Goal: Task Accomplishment & Management: Complete application form

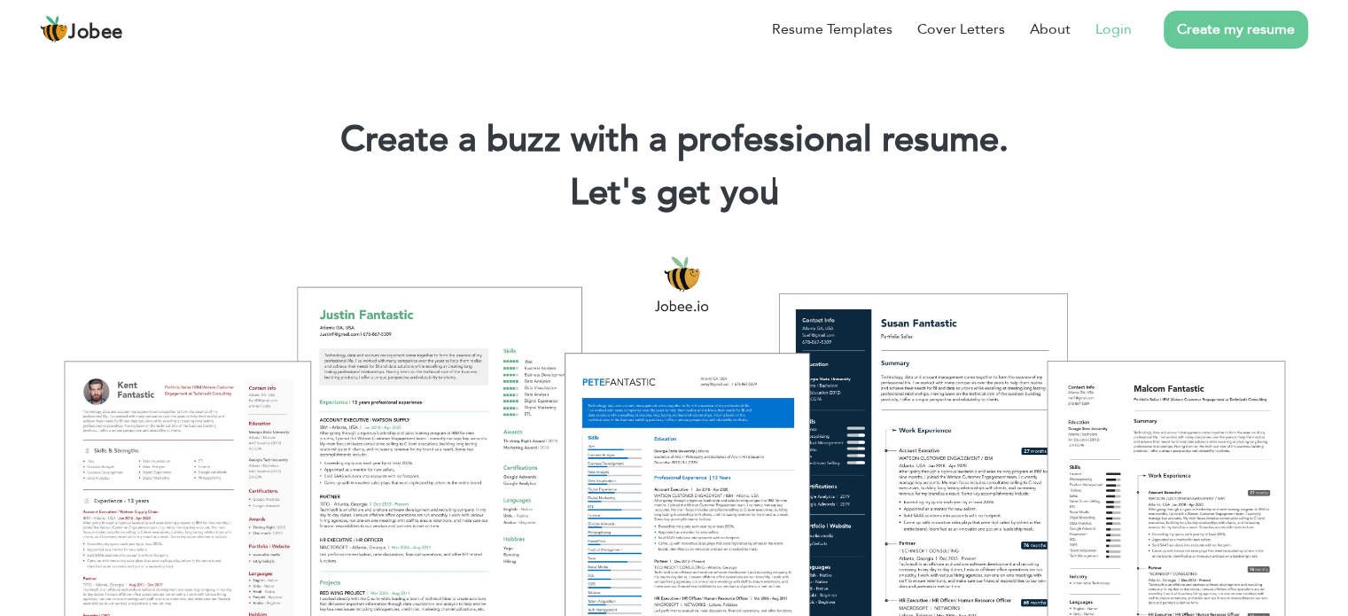
click at [1123, 31] on link "Login" at bounding box center [1113, 29] width 36 height 21
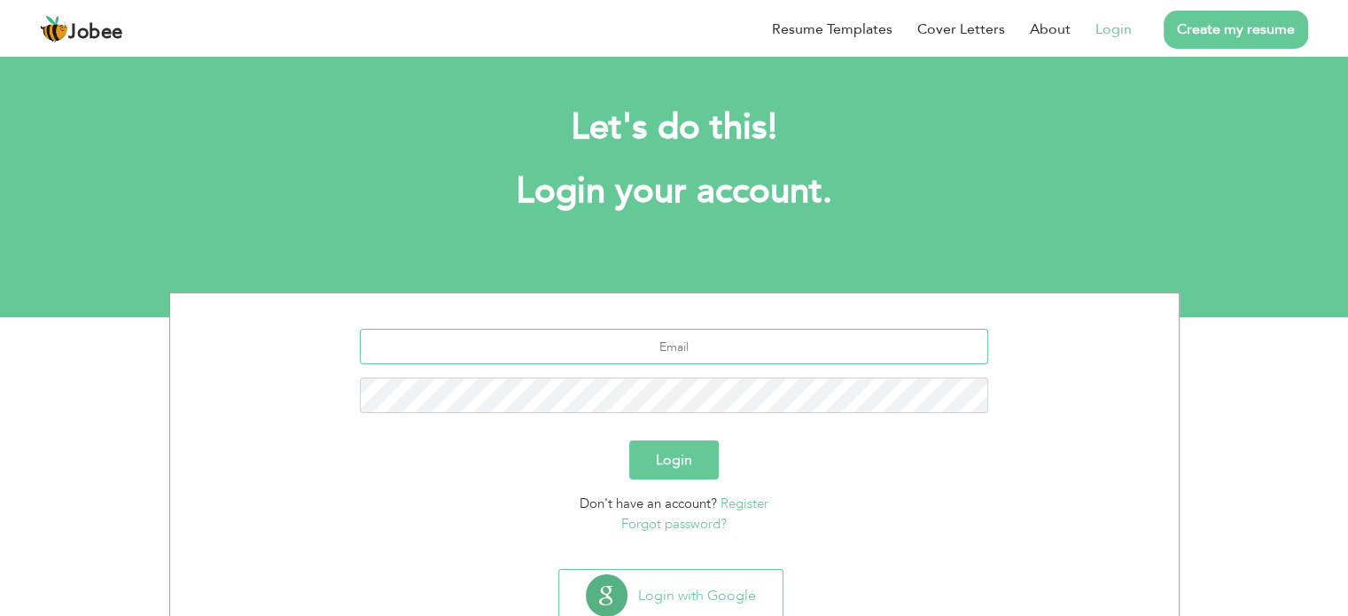
click at [675, 350] on input "text" at bounding box center [674, 346] width 628 height 35
click at [616, 342] on input "text" at bounding box center [674, 346] width 628 height 35
type input "rashid_subhani89@yahoo.com"
click at [688, 526] on link "Forgot password?" at bounding box center [673, 524] width 105 height 18
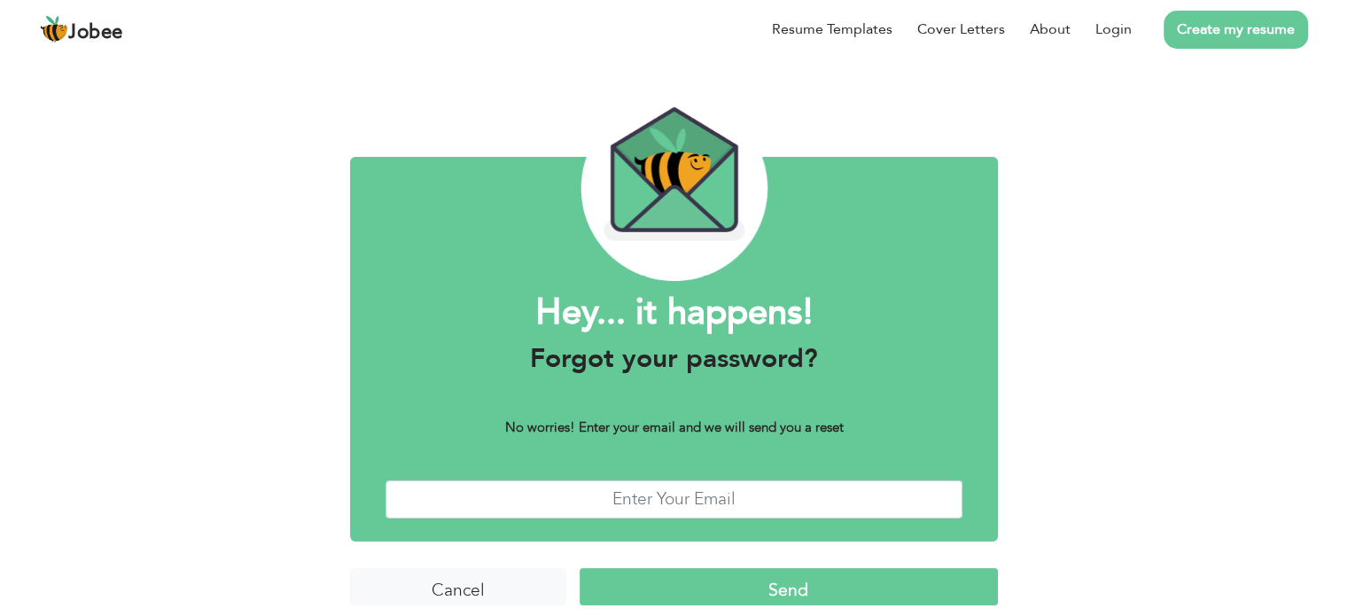
scroll to position [44, 0]
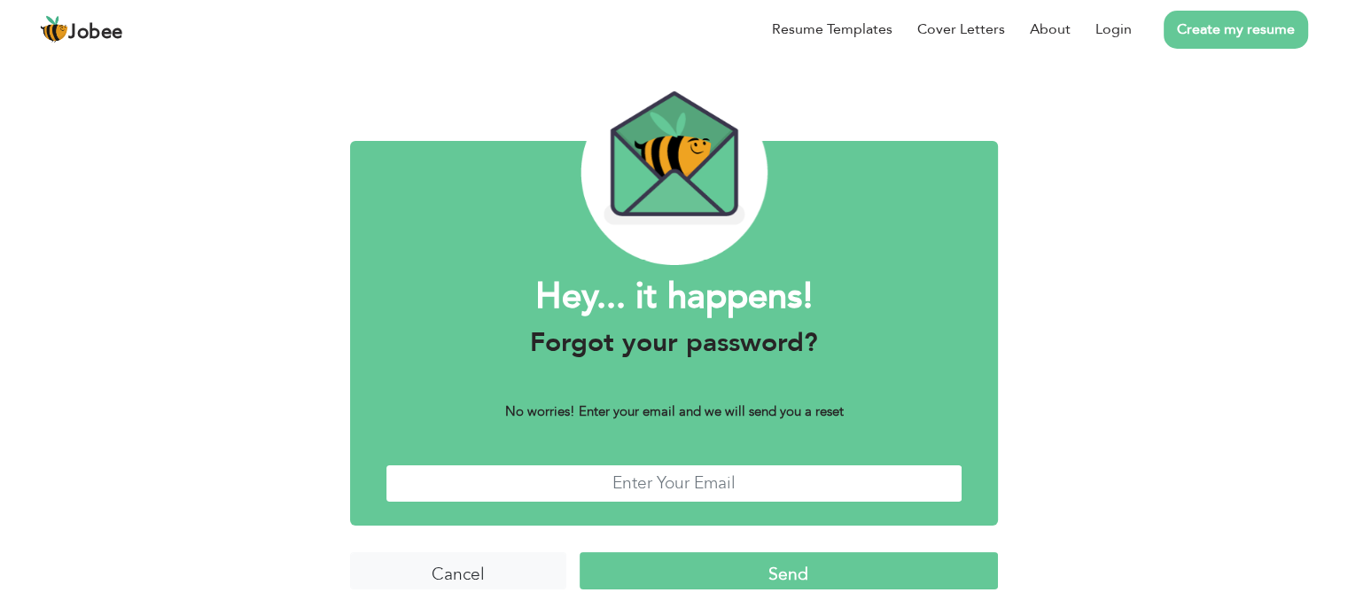
click at [652, 475] on input "text" at bounding box center [674, 483] width 577 height 38
type input "[EMAIL_ADDRESS][DOMAIN_NAME]"
click at [761, 583] on input "Send" at bounding box center [789, 571] width 418 height 38
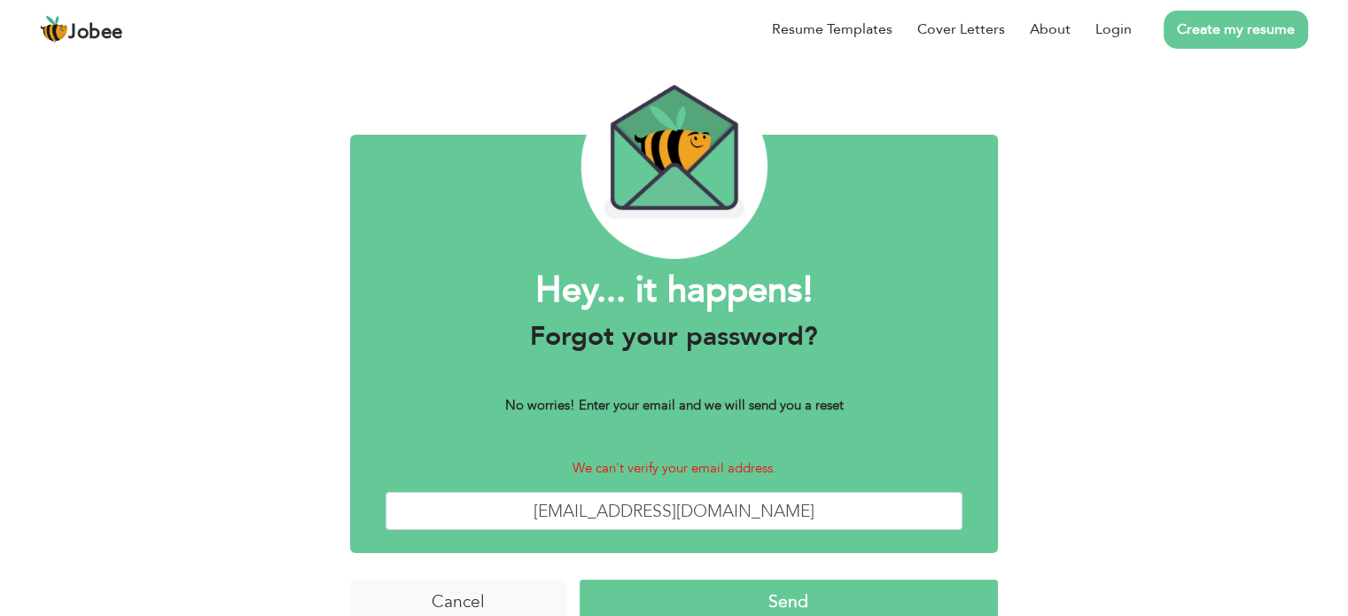
scroll to position [78, 0]
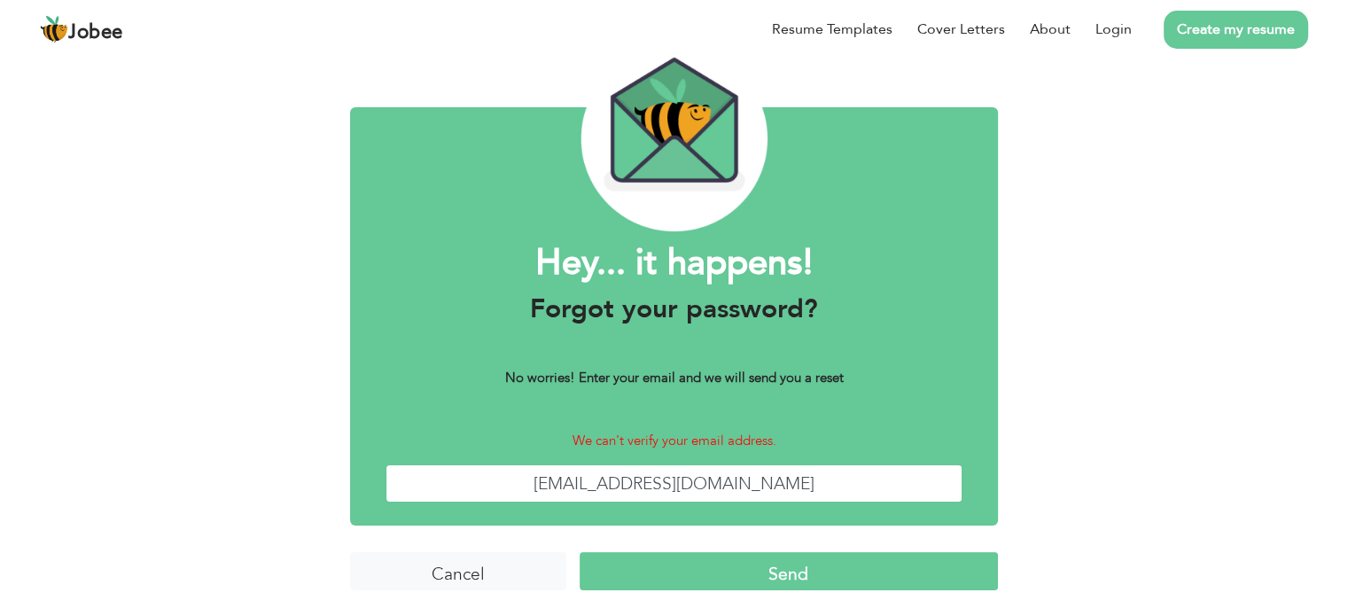
drag, startPoint x: 691, startPoint y: 486, endPoint x: 479, endPoint y: 463, distance: 213.9
click at [479, 463] on div "Hey... it happens! Forgot your password? No worries! Enter your email and we wi…" at bounding box center [674, 316] width 648 height 418
type input "rightone9669@gmail.com"
click at [677, 570] on input "Send" at bounding box center [789, 571] width 418 height 38
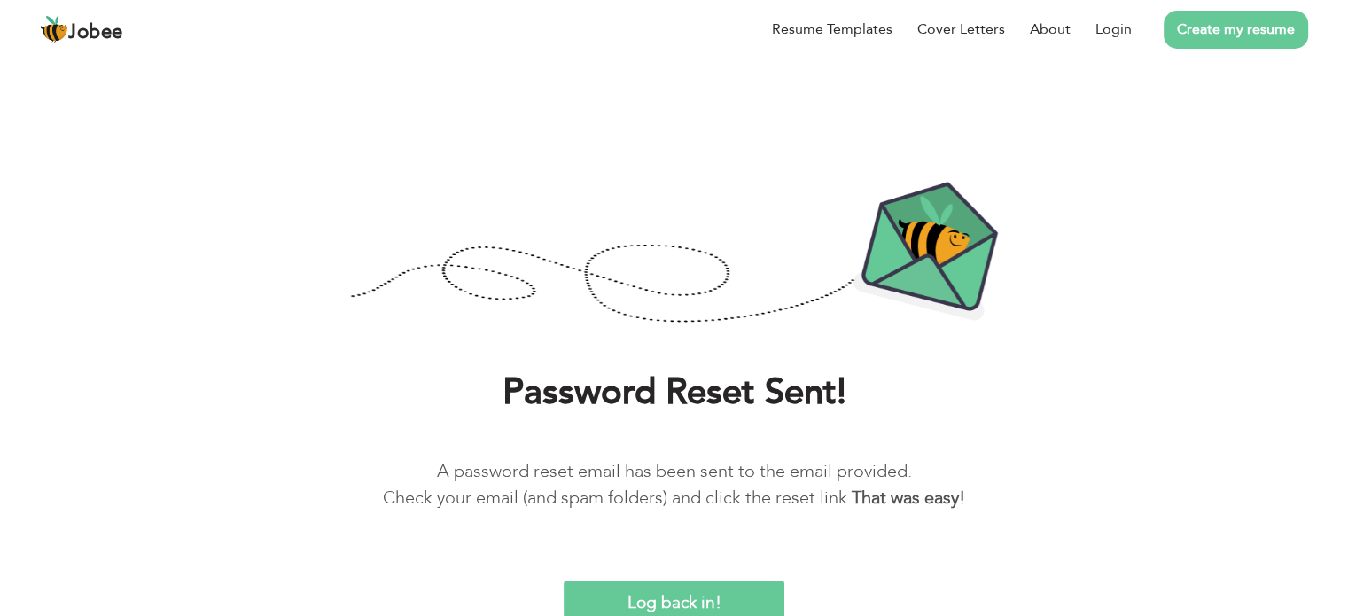
scroll to position [3, 0]
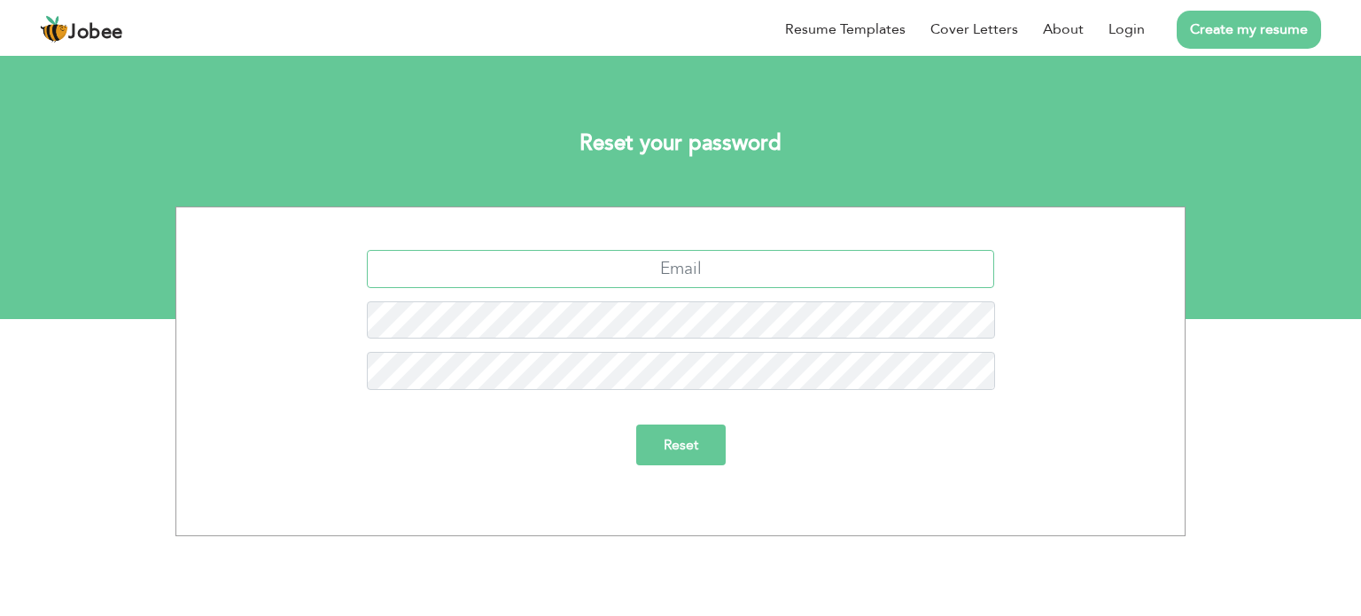
click at [657, 271] on input "text" at bounding box center [681, 269] width 628 height 38
type input "rightone9669@gmail.com"
click at [636, 425] on input "Reset" at bounding box center [681, 445] width 90 height 41
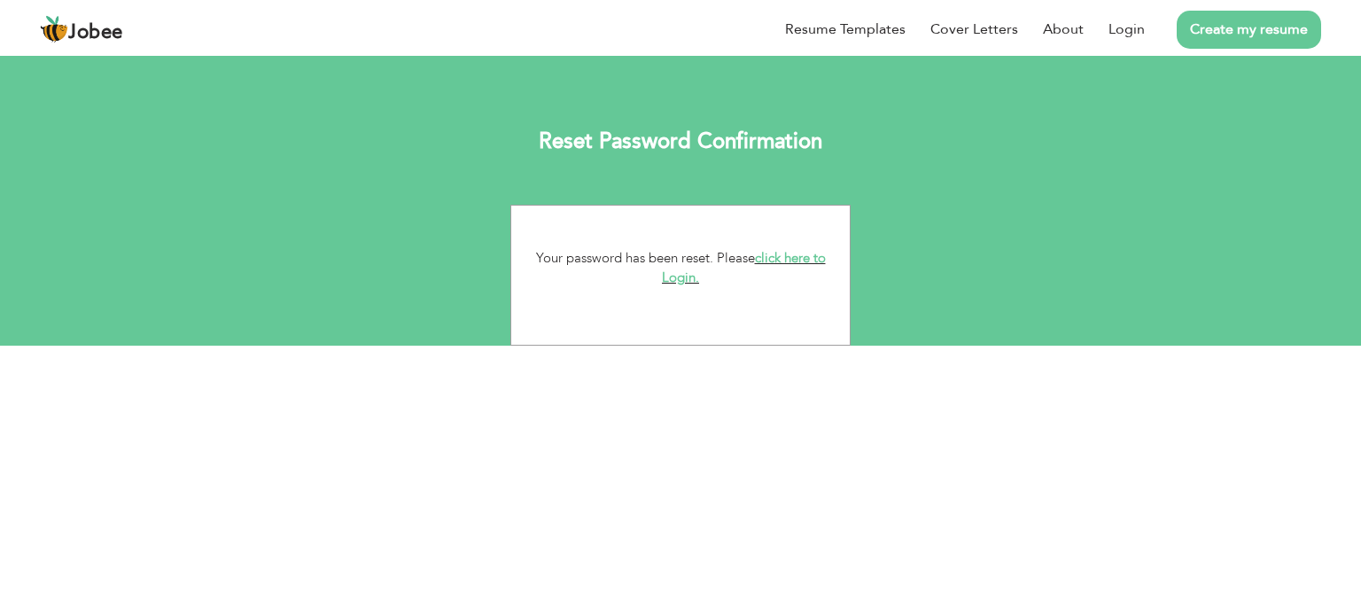
click at [798, 260] on link "click here to Login." at bounding box center [744, 268] width 164 height 38
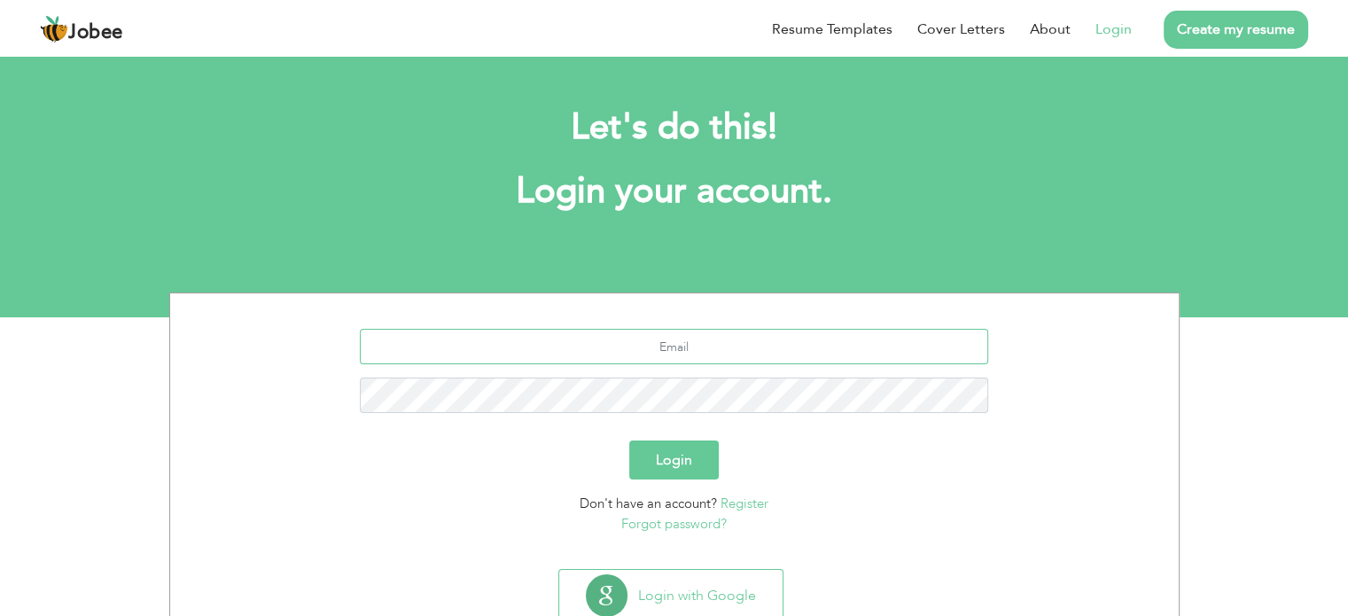
click at [668, 350] on input "text" at bounding box center [674, 346] width 628 height 35
type input "[EMAIL_ADDRESS][DOMAIN_NAME]"
click at [629, 440] on button "Login" at bounding box center [674, 459] width 90 height 39
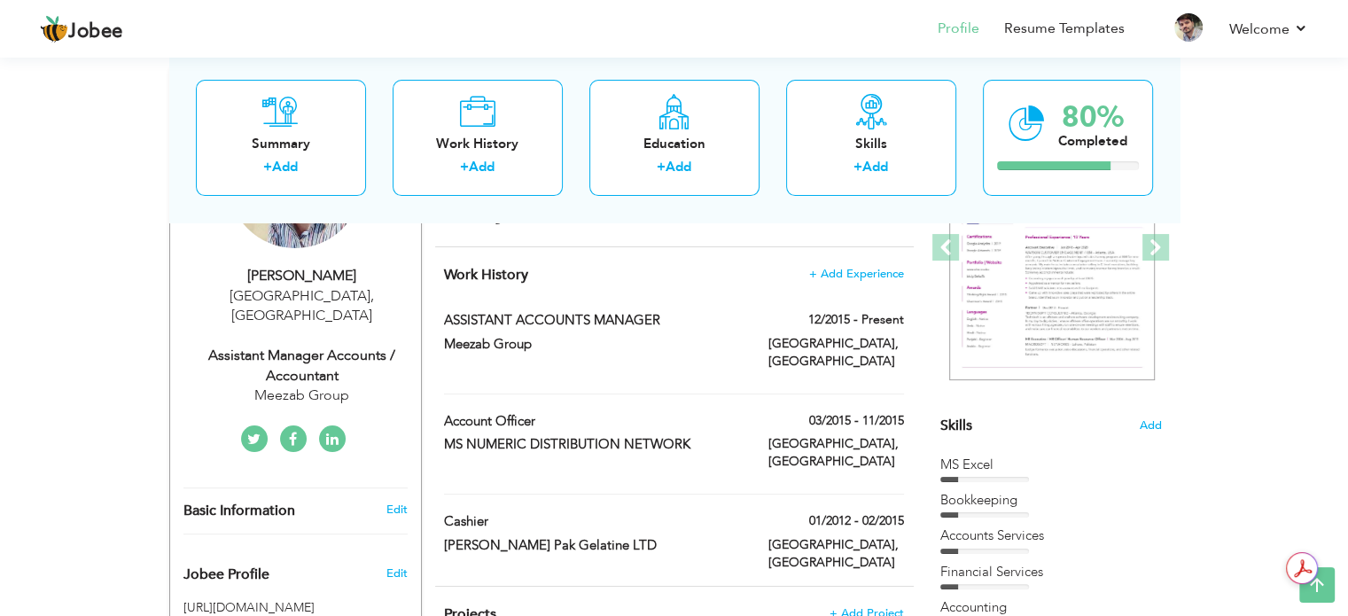
scroll to position [89, 0]
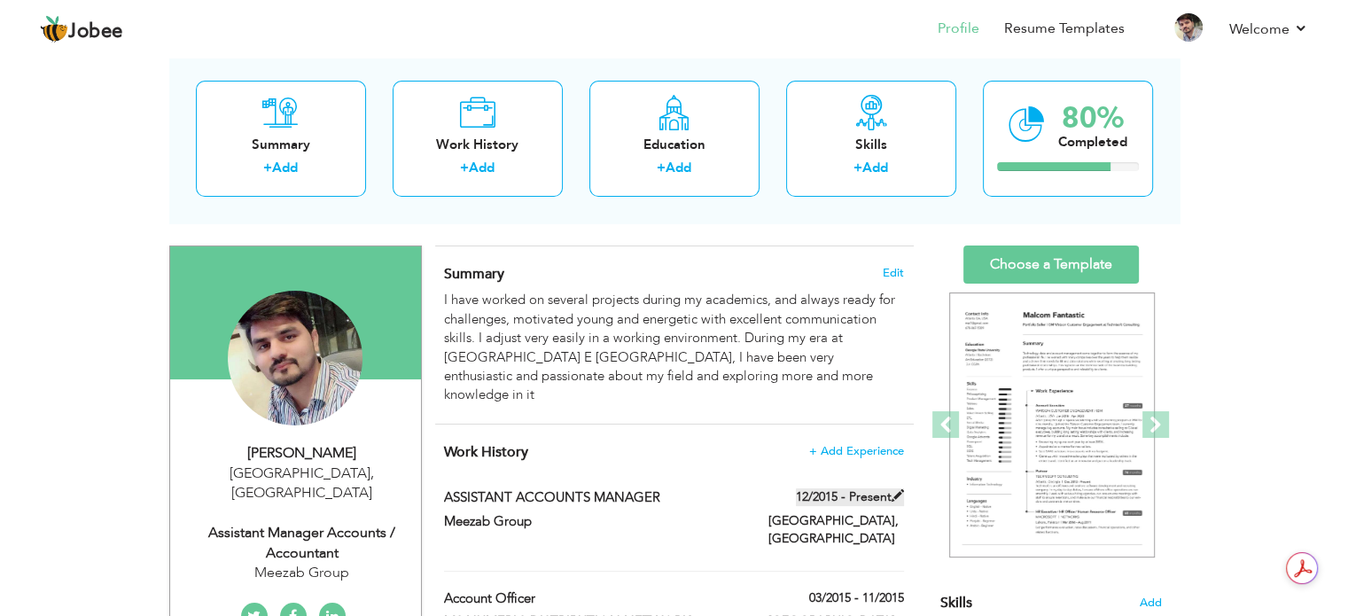
click at [898, 489] on span at bounding box center [898, 495] width 12 height 12
type input "ASSISTANT ACCOUNTS MANAGER"
type input "Meezab Group"
type input "12/2015"
type input "[GEOGRAPHIC_DATA]"
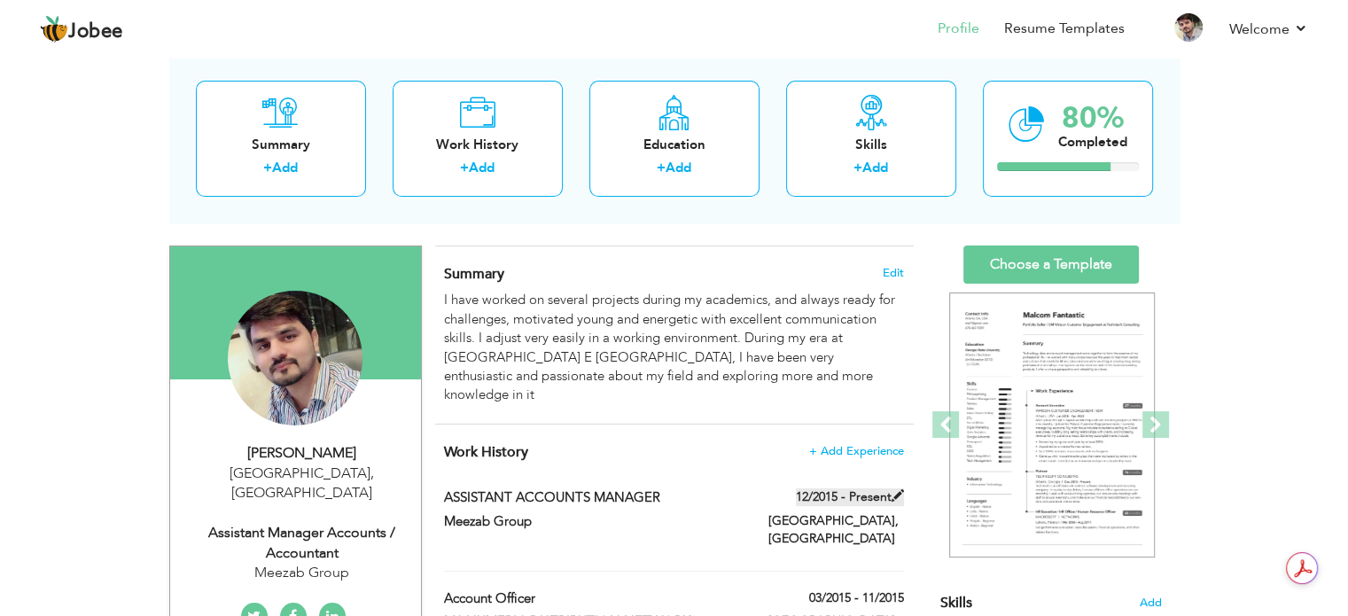
type input "[GEOGRAPHIC_DATA]"
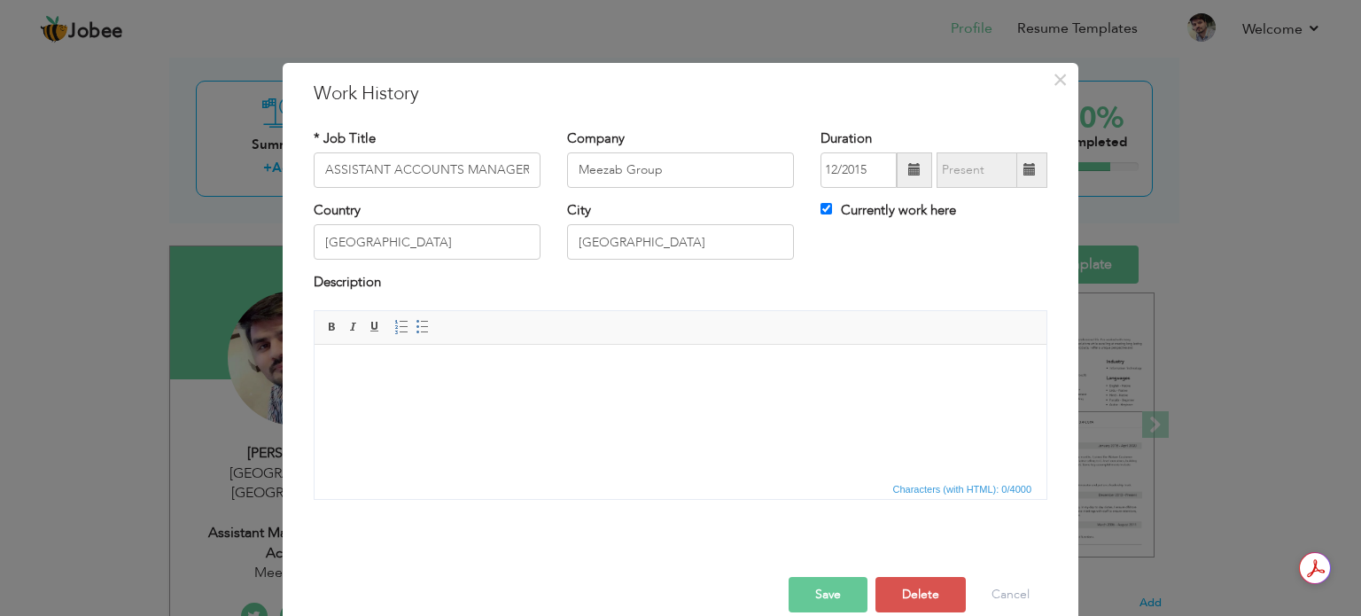
click at [826, 214] on label "Currently work here" at bounding box center [889, 210] width 136 height 19
click at [826, 214] on input "Currently work here" at bounding box center [827, 209] width 12 height 12
checkbox input "false"
click at [1024, 171] on span at bounding box center [1030, 169] width 12 height 12
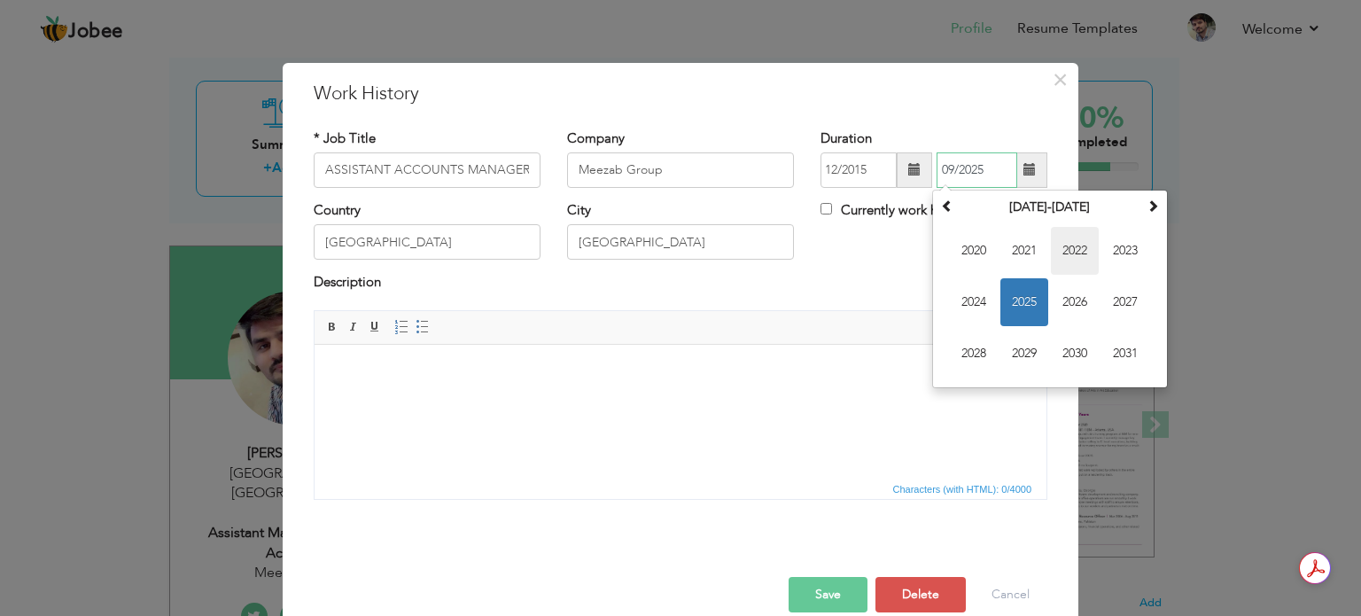
click at [1055, 254] on span "2022" at bounding box center [1075, 251] width 48 height 48
click at [1023, 253] on span "Feb" at bounding box center [1025, 251] width 48 height 48
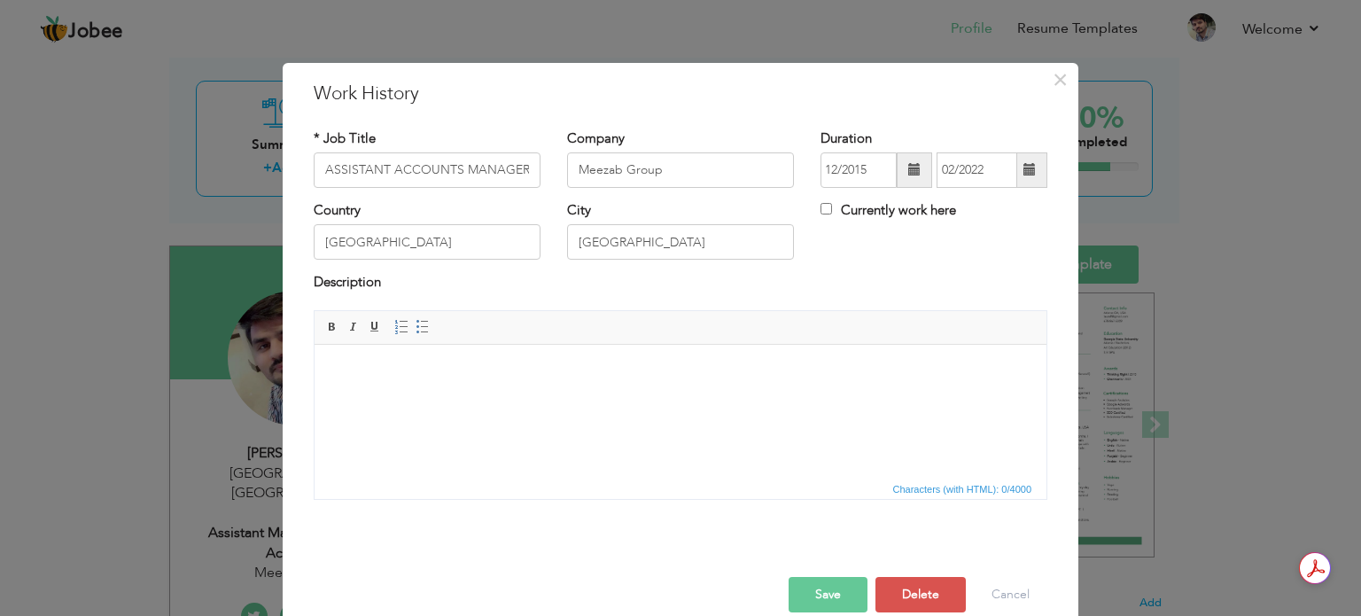
click at [830, 587] on button "Save" at bounding box center [828, 594] width 79 height 35
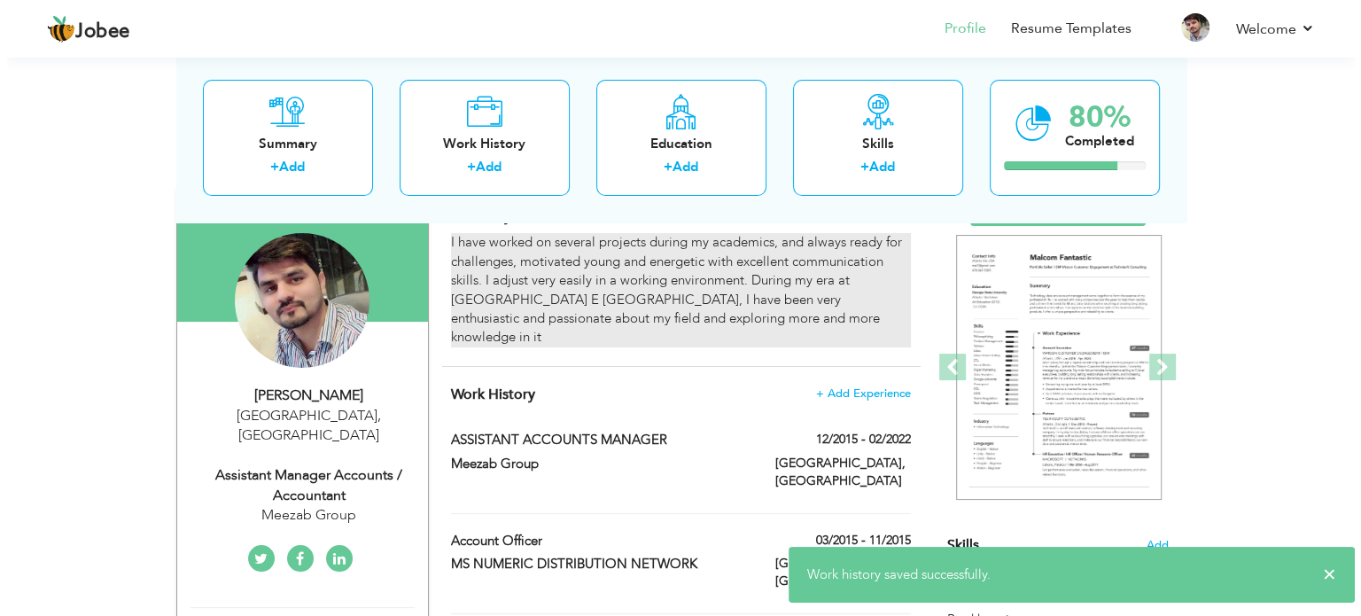
scroll to position [177, 0]
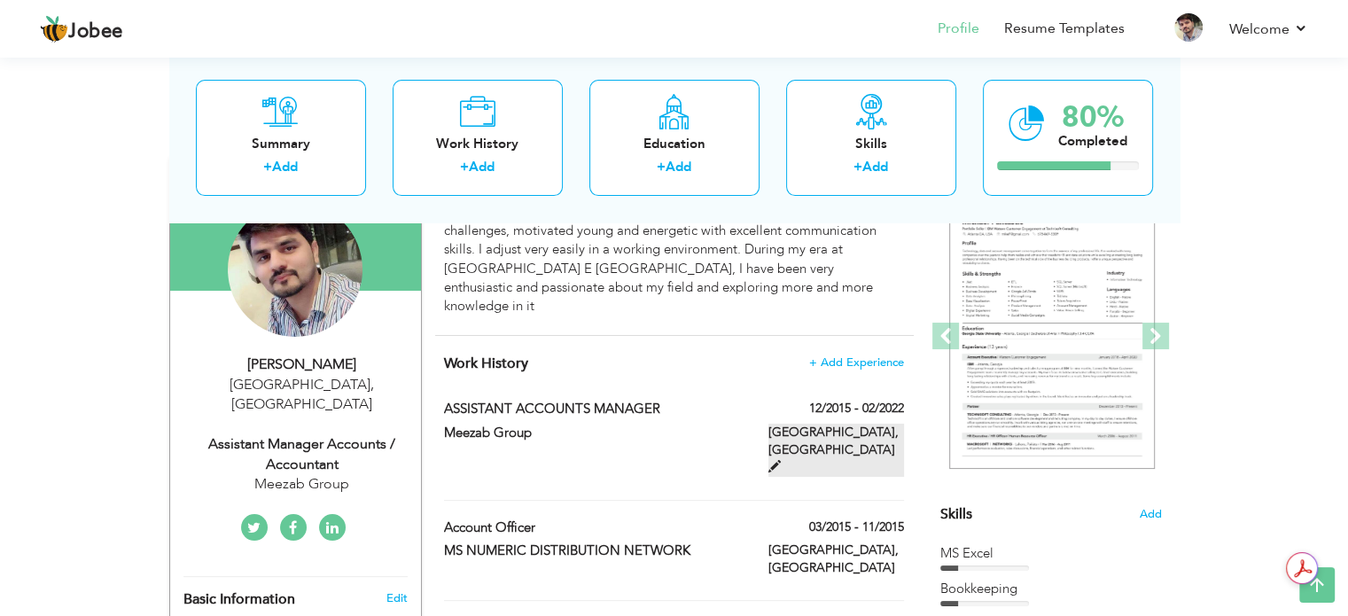
click at [781, 460] on span at bounding box center [774, 466] width 12 height 12
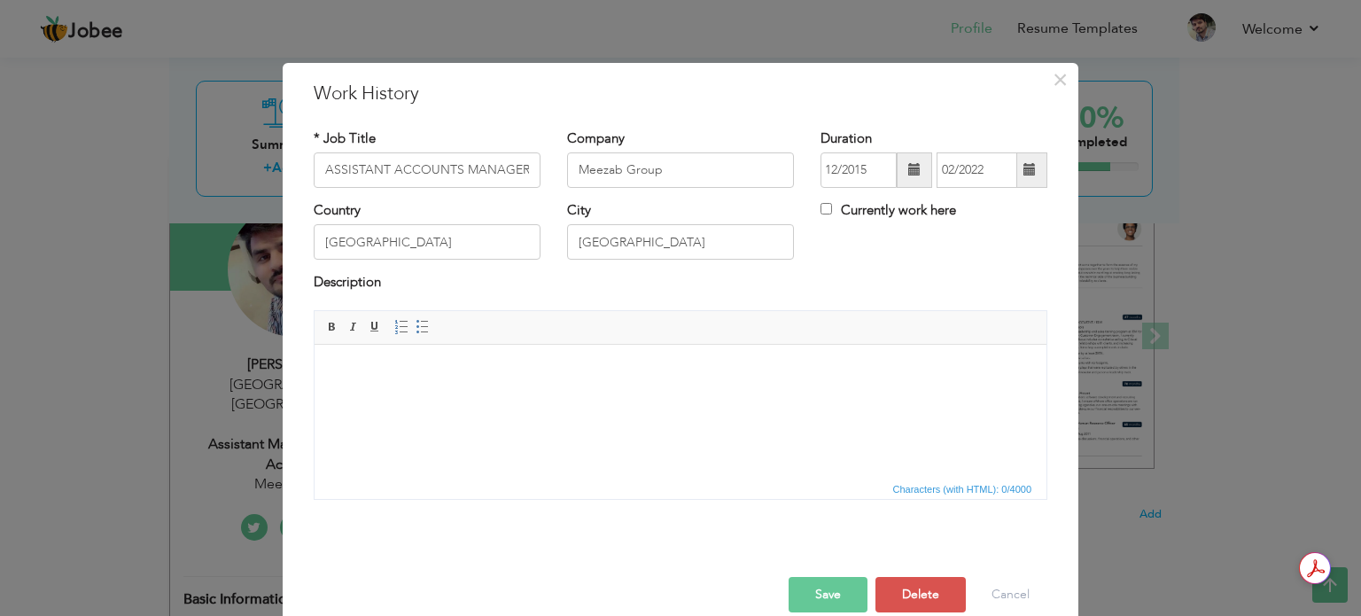
click at [1024, 169] on span at bounding box center [1030, 169] width 12 height 12
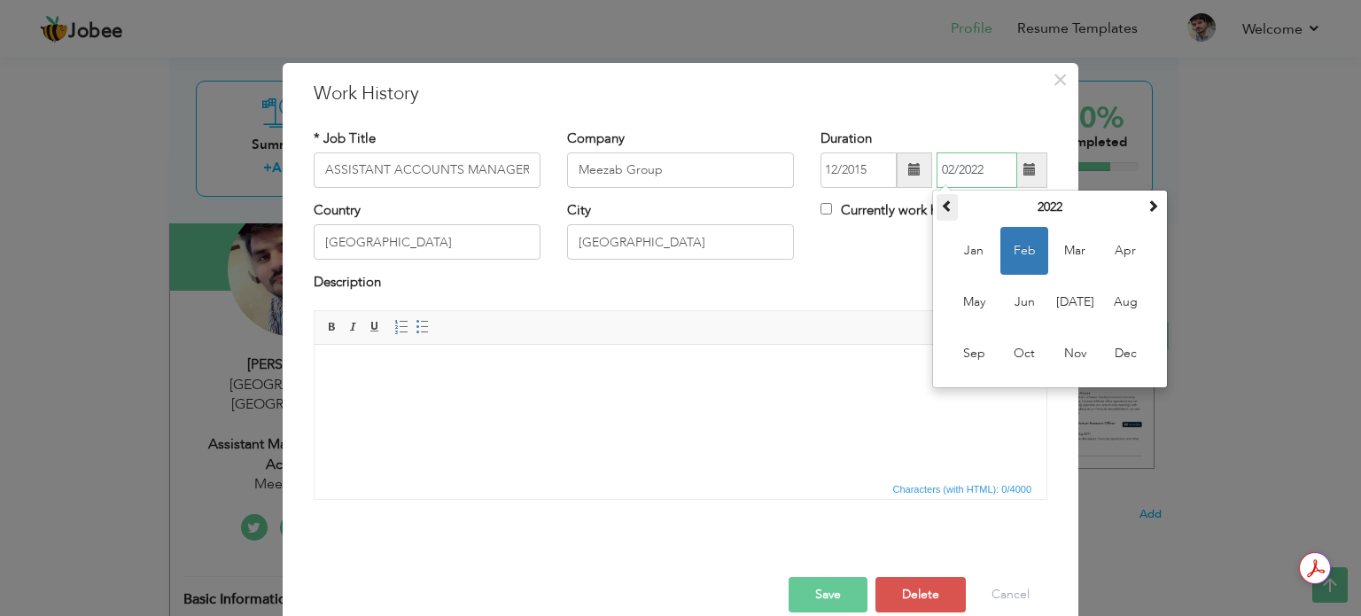
click at [941, 205] on span at bounding box center [947, 205] width 12 height 12
click at [945, 206] on span at bounding box center [947, 205] width 12 height 12
click at [1014, 251] on span "Feb" at bounding box center [1025, 251] width 48 height 48
type input "02/2019"
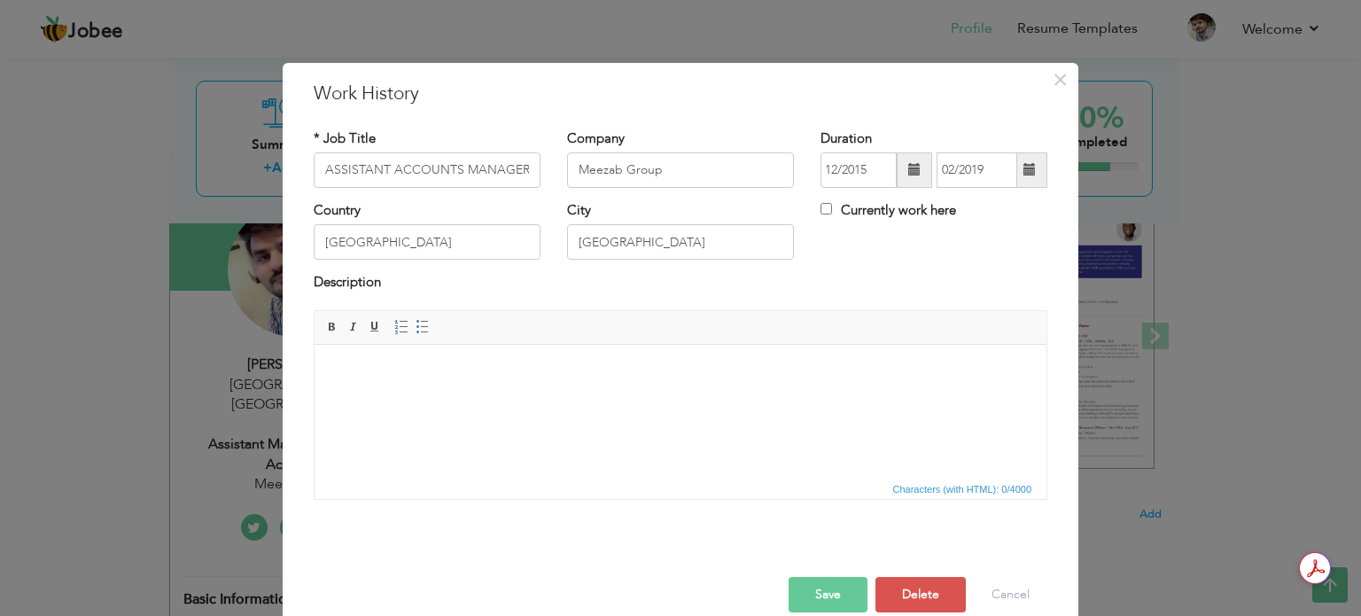
click at [814, 590] on button "Save" at bounding box center [828, 594] width 79 height 35
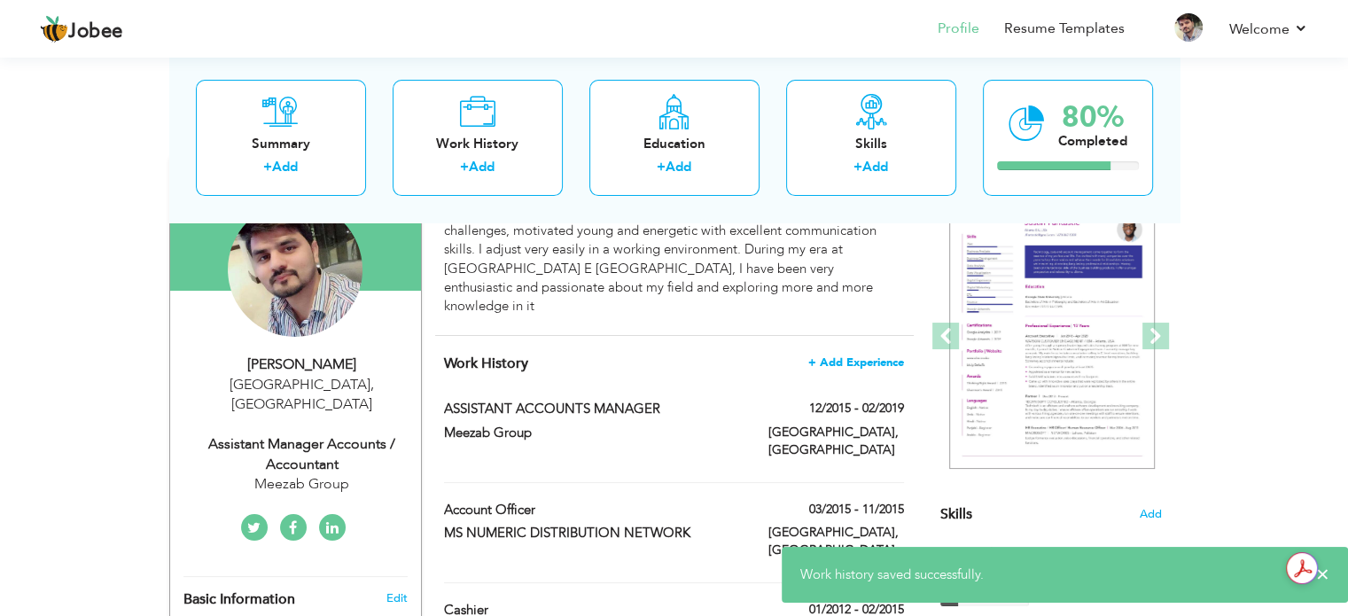
click at [856, 356] on span "+ Add Experience" at bounding box center [856, 362] width 96 height 12
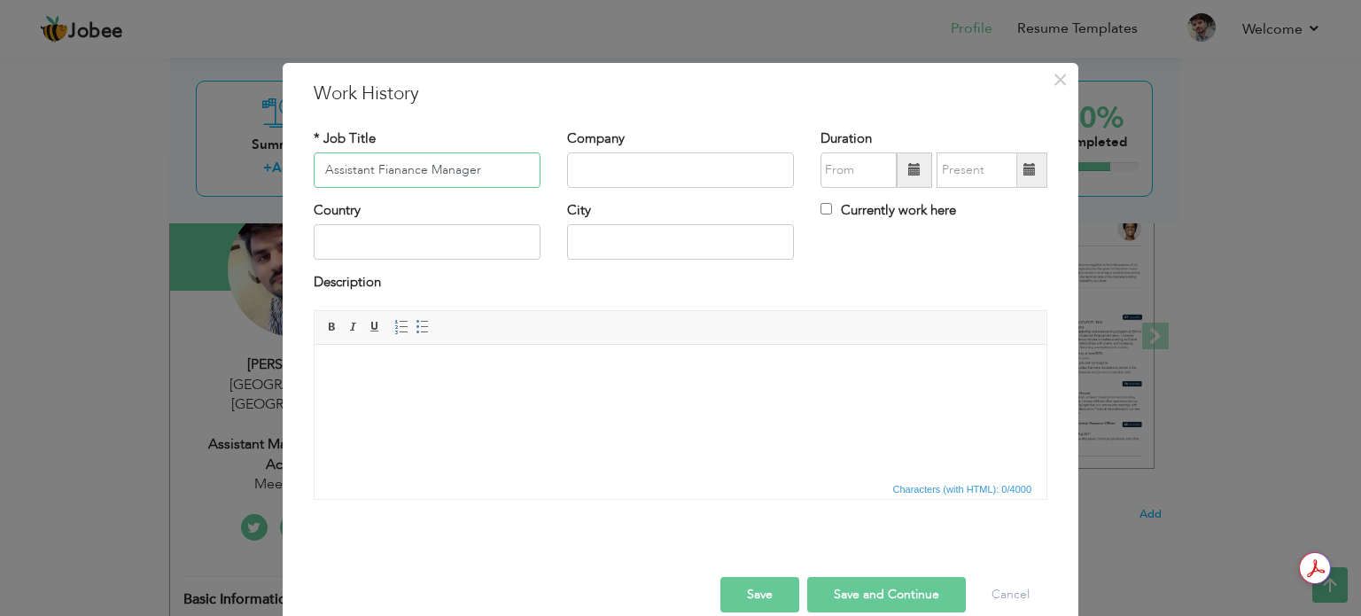
type input "Assistant Fianance Manager"
type input "Sayban International"
click at [908, 175] on span at bounding box center [914, 169] width 12 height 12
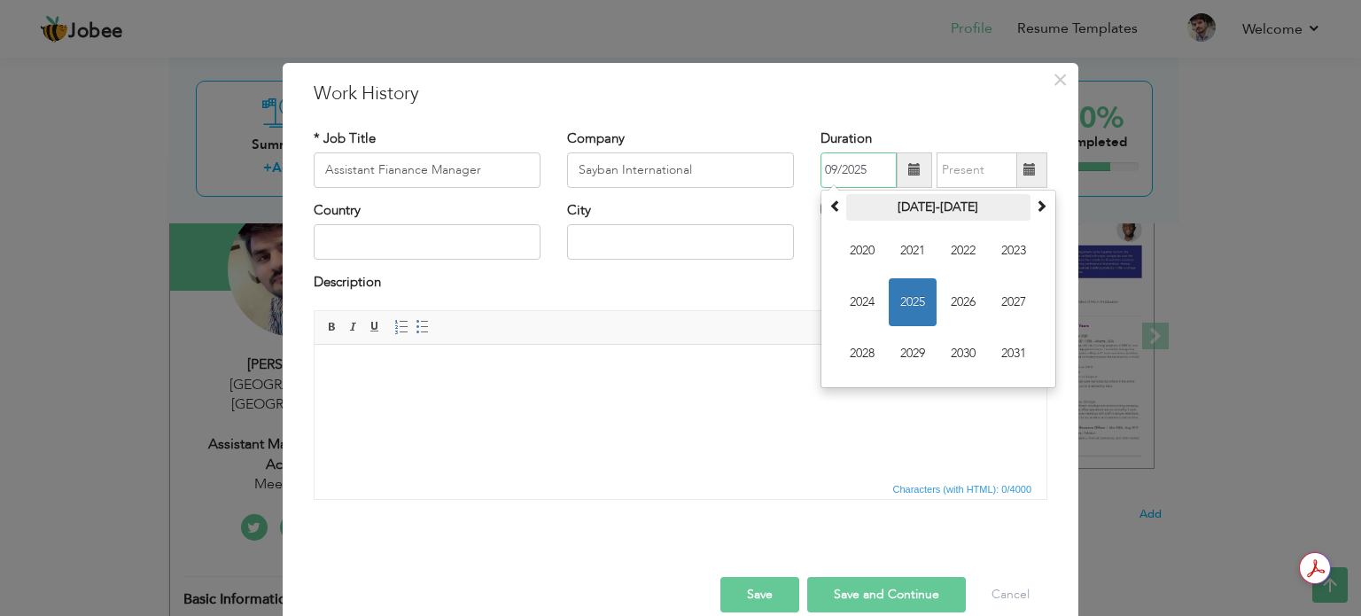
click at [935, 209] on th "[DATE]-[DATE]" at bounding box center [938, 207] width 184 height 27
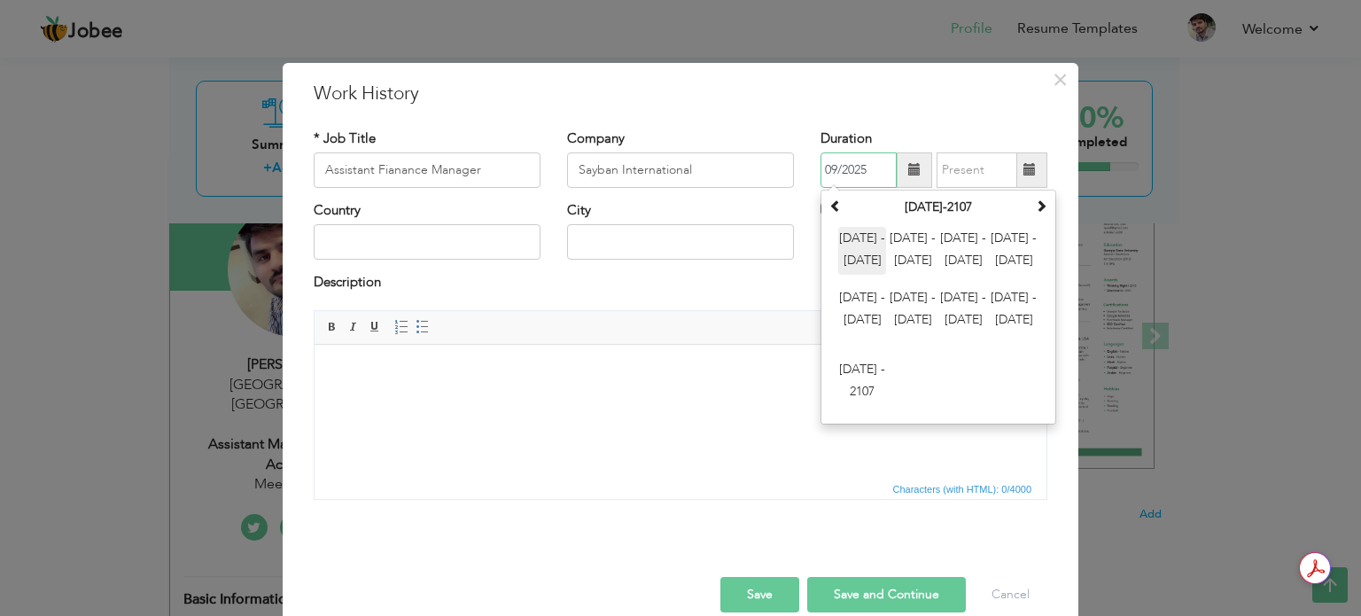
click at [854, 237] on span "[DATE] - [DATE]" at bounding box center [862, 251] width 48 height 48
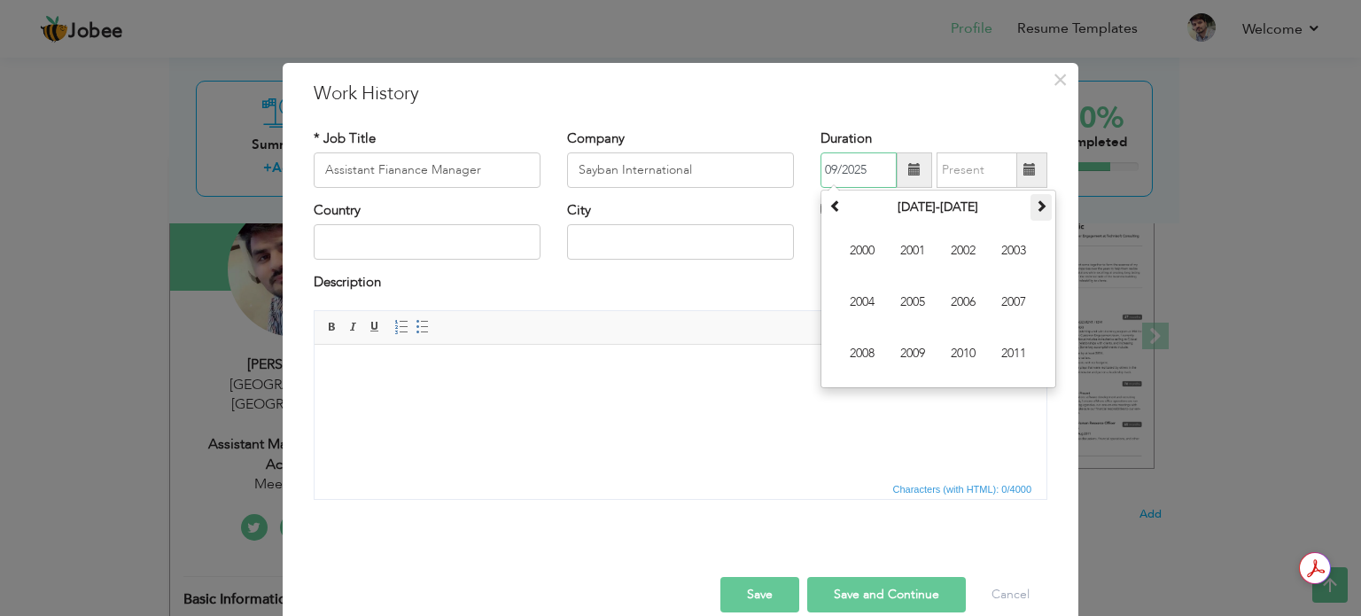
click at [1043, 205] on th at bounding box center [1041, 207] width 21 height 27
click at [957, 350] on span "2020" at bounding box center [963, 354] width 48 height 48
click at [954, 249] on span "Mar" at bounding box center [963, 251] width 48 height 48
type input "03/2020"
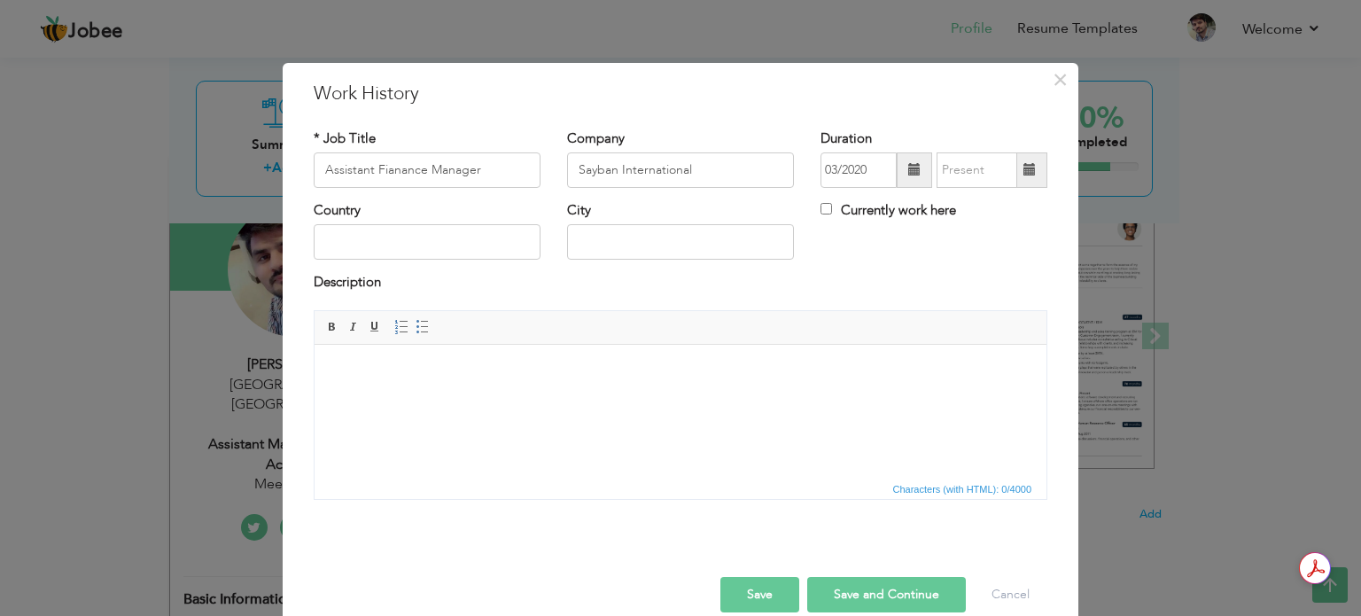
click at [1024, 174] on span at bounding box center [1030, 169] width 12 height 12
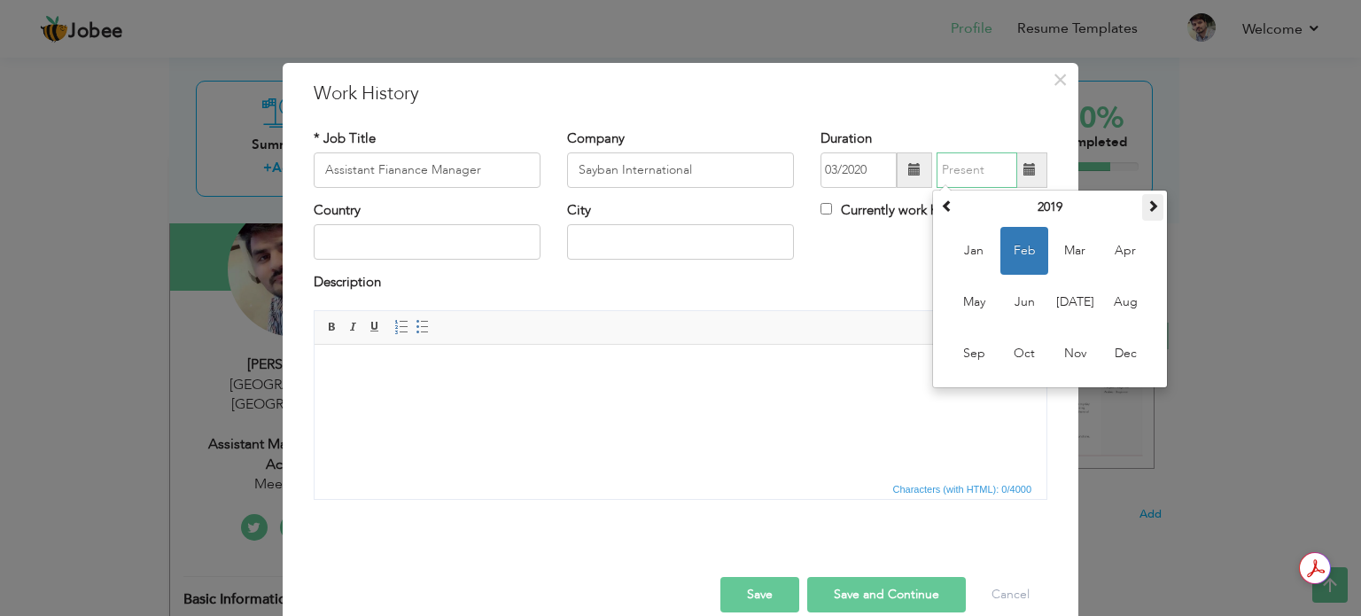
click at [1147, 208] on span at bounding box center [1153, 205] width 12 height 12
click at [971, 360] on span "Sep" at bounding box center [974, 354] width 48 height 48
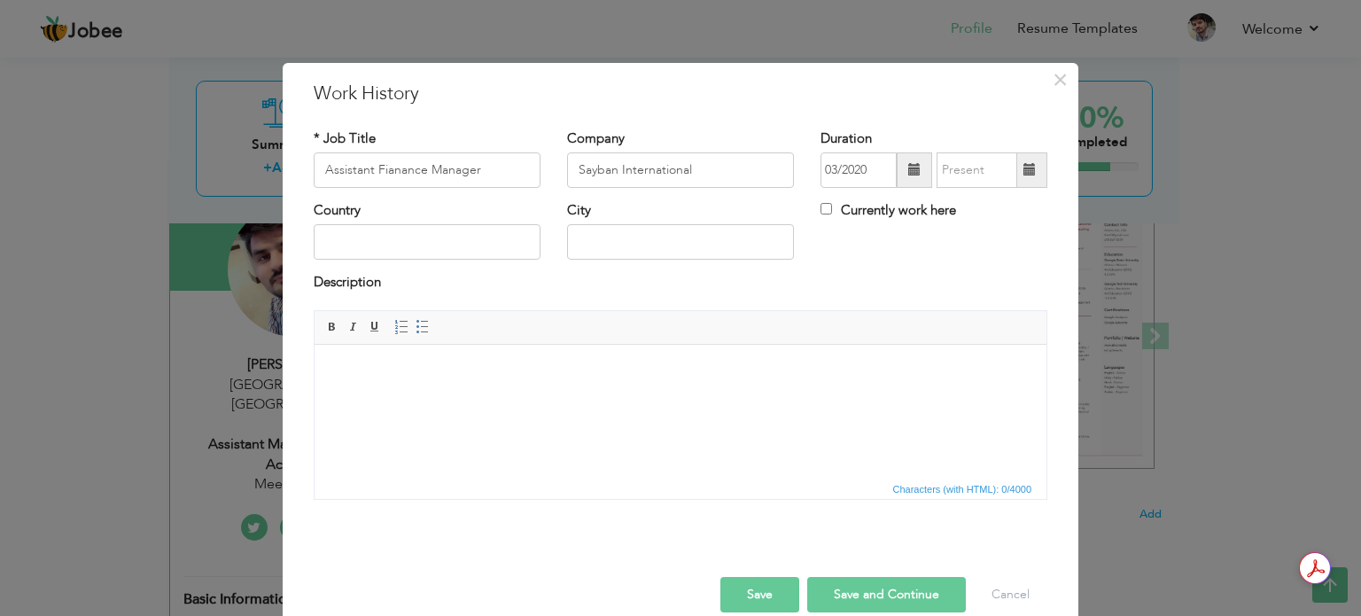
type input "09/2022"
click at [411, 230] on input "text" at bounding box center [427, 241] width 227 height 35
type input "p"
type input "[GEOGRAPHIC_DATA]"
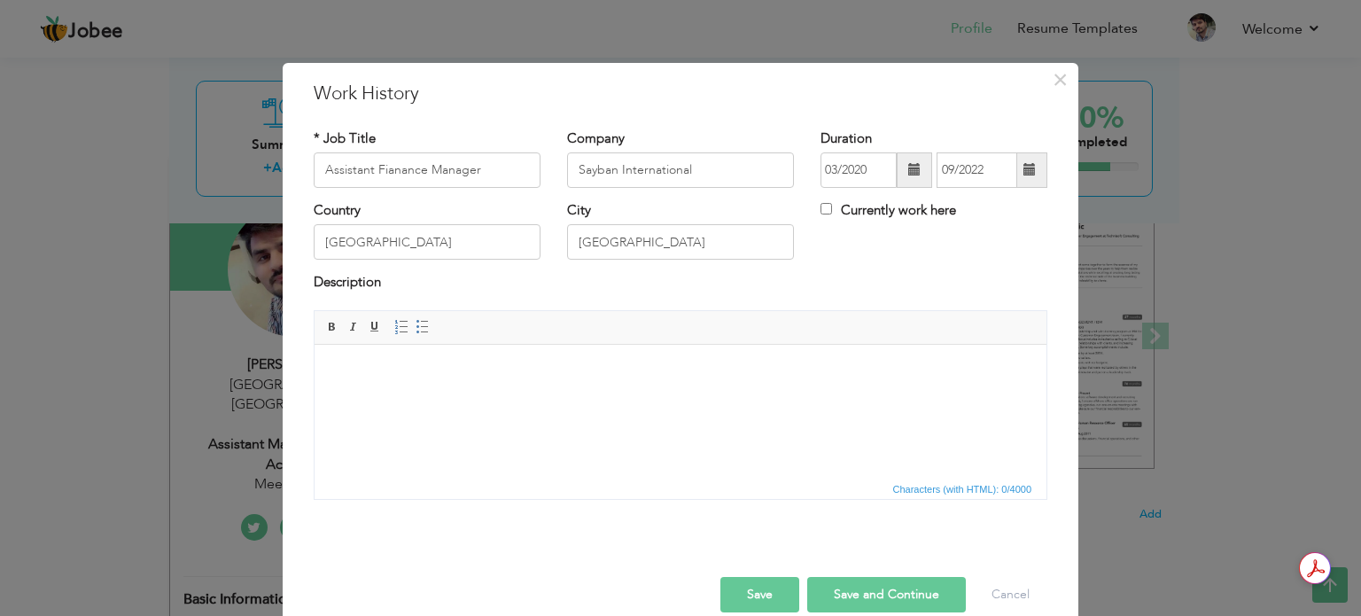
click at [875, 591] on button "Save and Continue" at bounding box center [886, 594] width 159 height 35
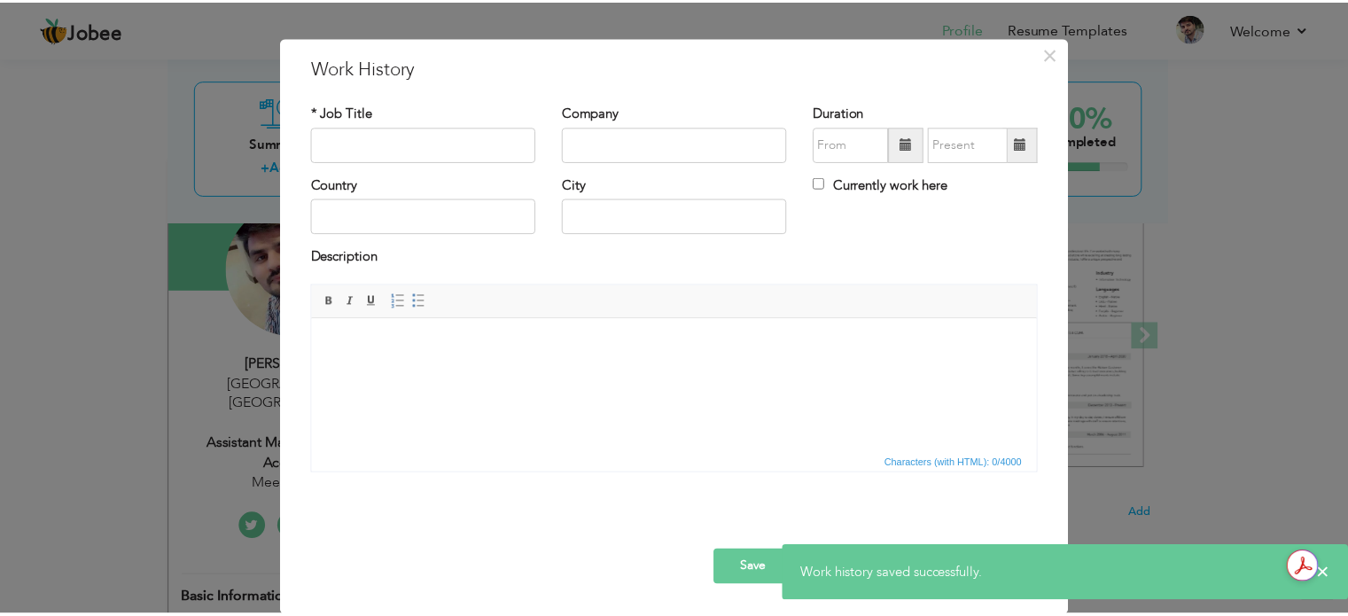
scroll to position [0, 0]
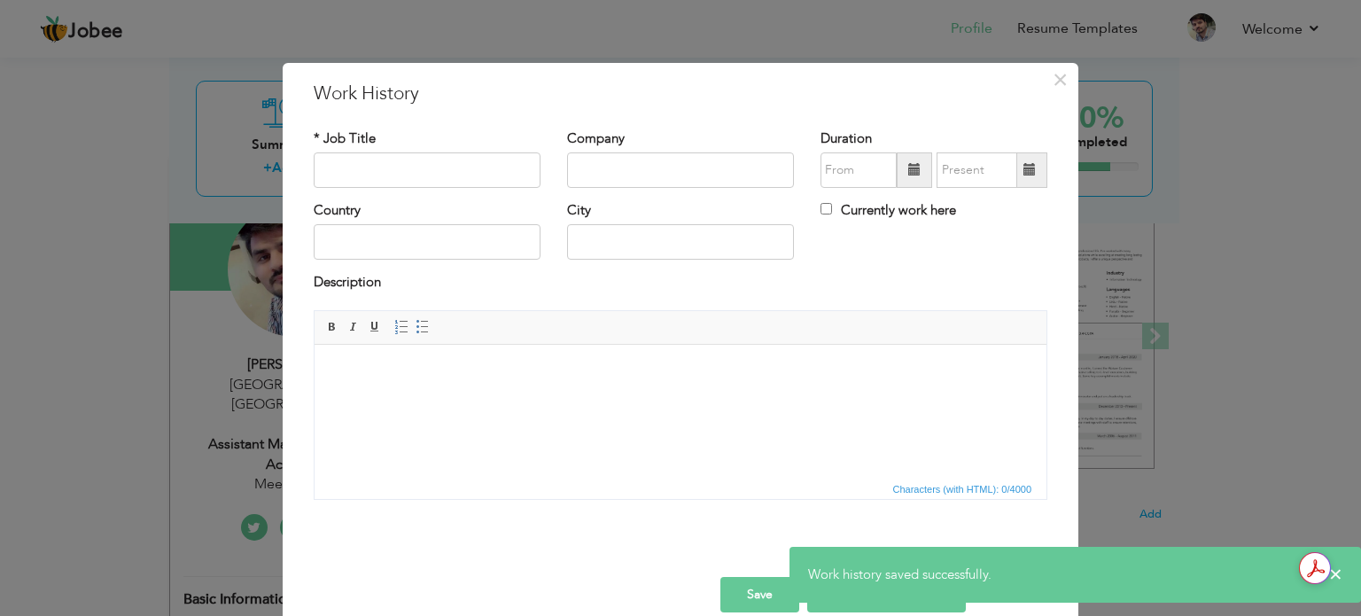
click at [909, 175] on span at bounding box center [914, 169] width 12 height 12
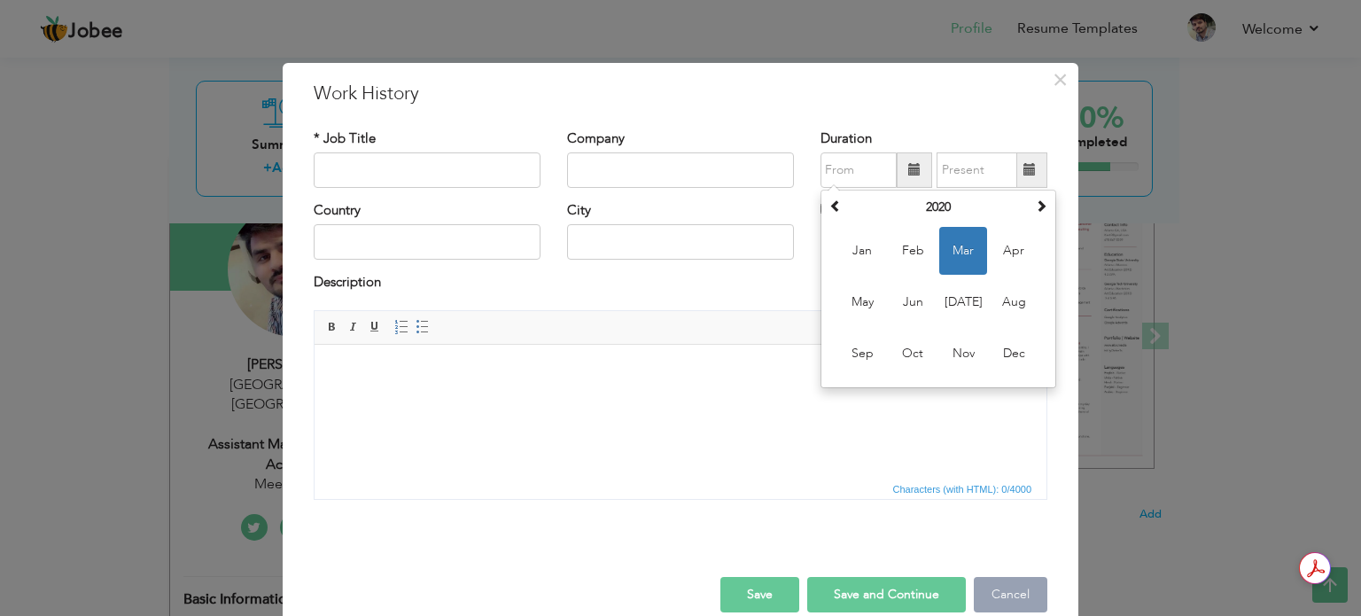
click at [994, 590] on button "Cancel" at bounding box center [1011, 594] width 74 height 35
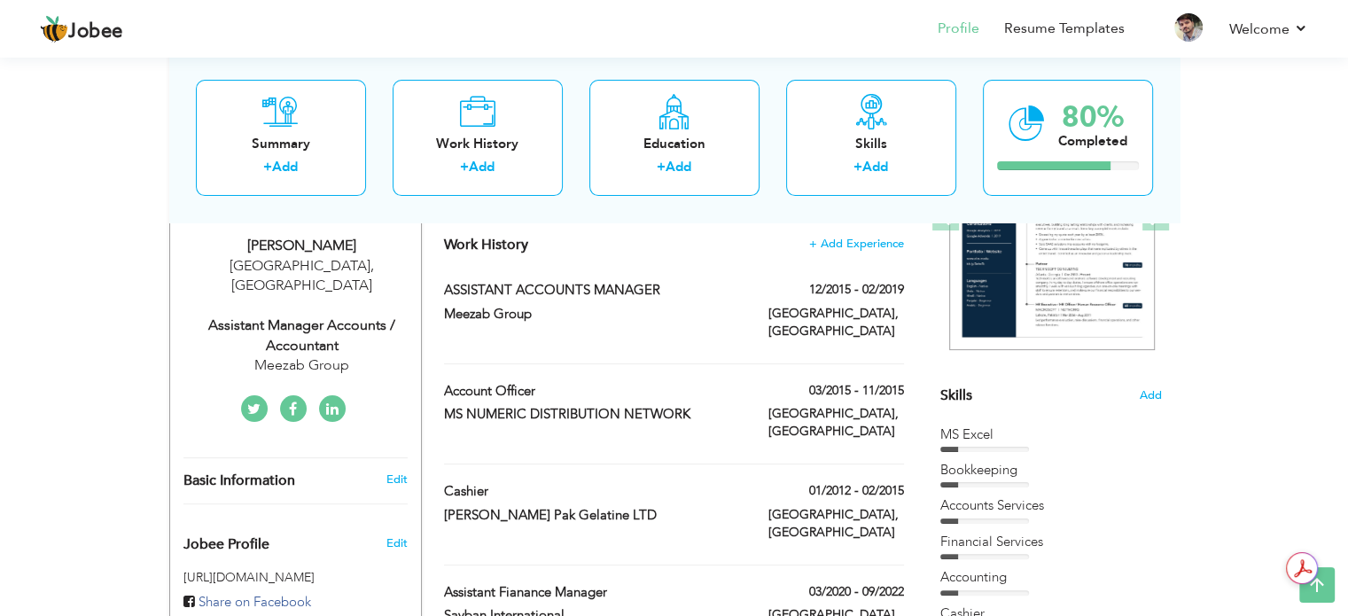
scroll to position [266, 0]
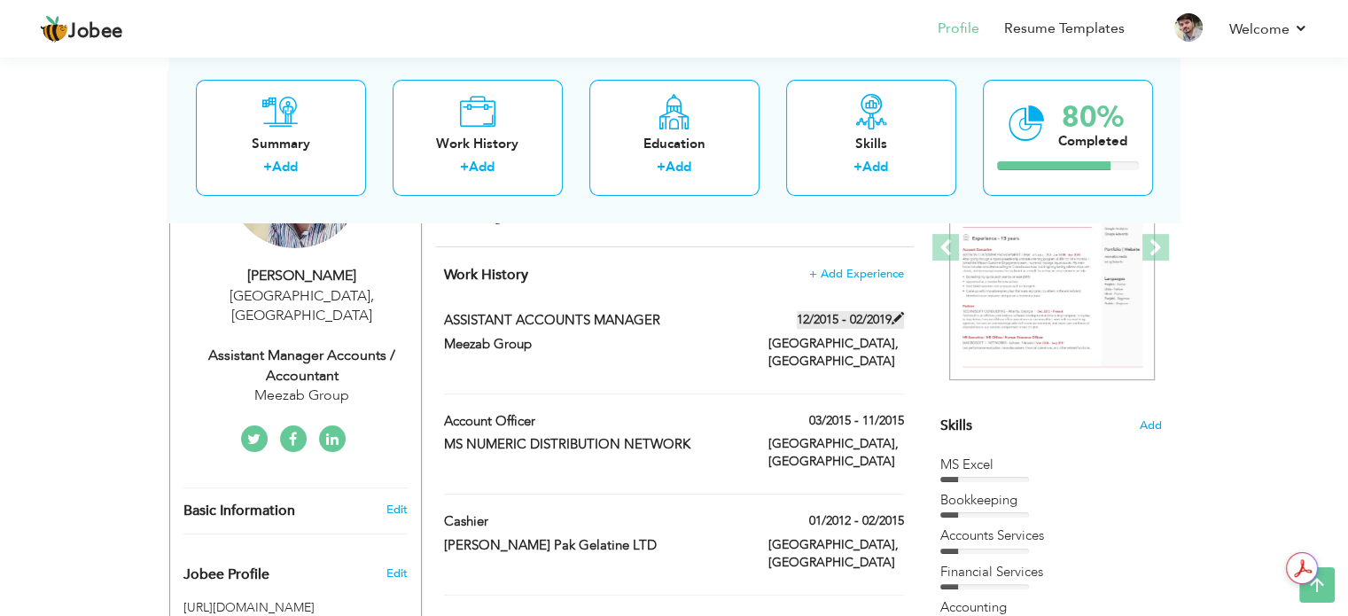
click at [895, 312] on span at bounding box center [898, 318] width 12 height 12
type input "ASSISTANT ACCOUNTS MANAGER"
type input "Meezab Group"
type input "12/2015"
type input "02/2019"
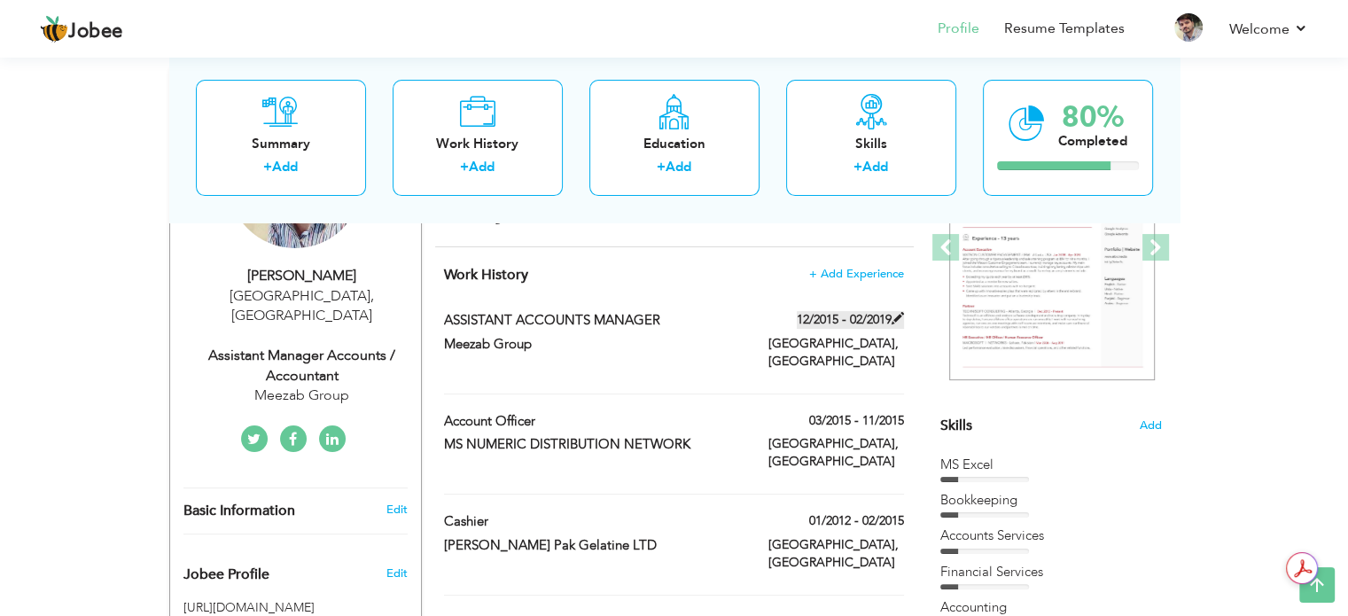
type input "[GEOGRAPHIC_DATA]"
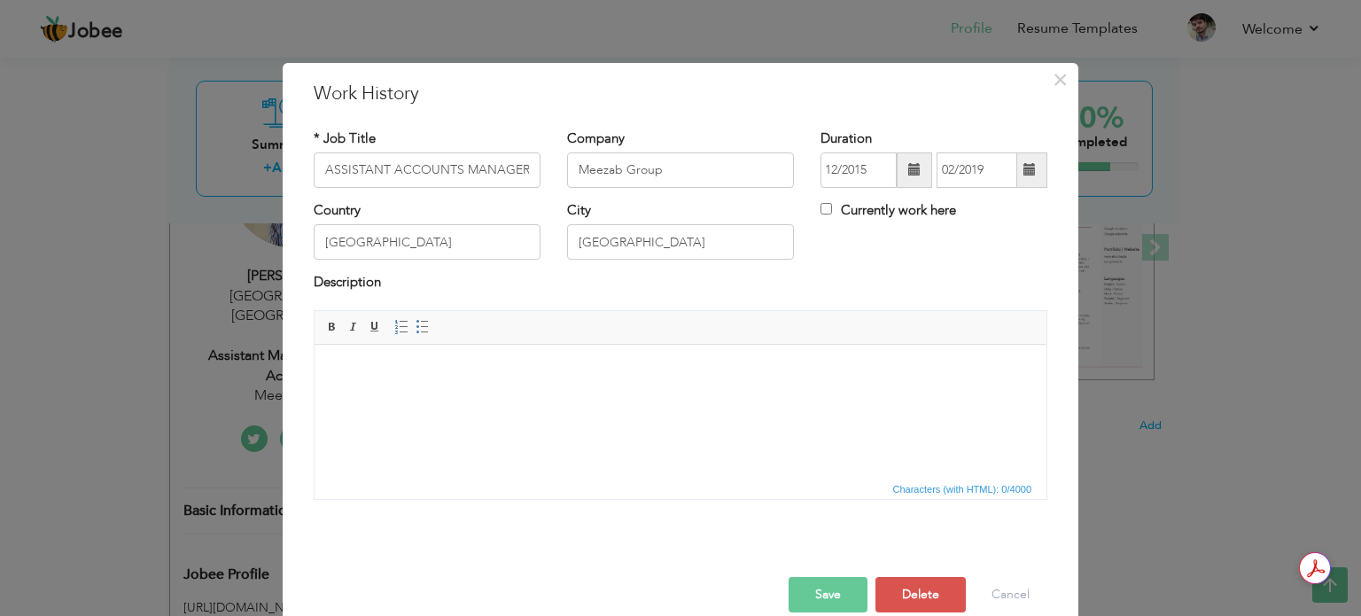
click at [1024, 167] on span at bounding box center [1030, 169] width 12 height 12
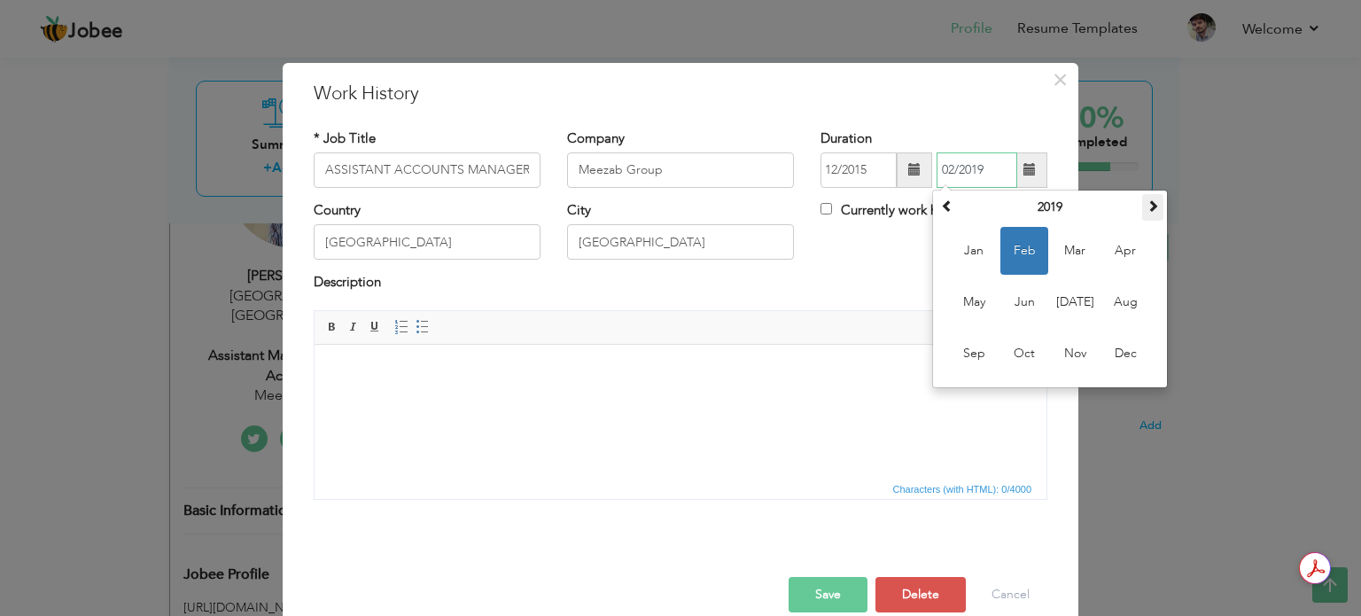
click at [1149, 203] on span at bounding box center [1153, 205] width 12 height 12
click at [1024, 247] on span "Feb" at bounding box center [1025, 251] width 48 height 48
type input "02/2020"
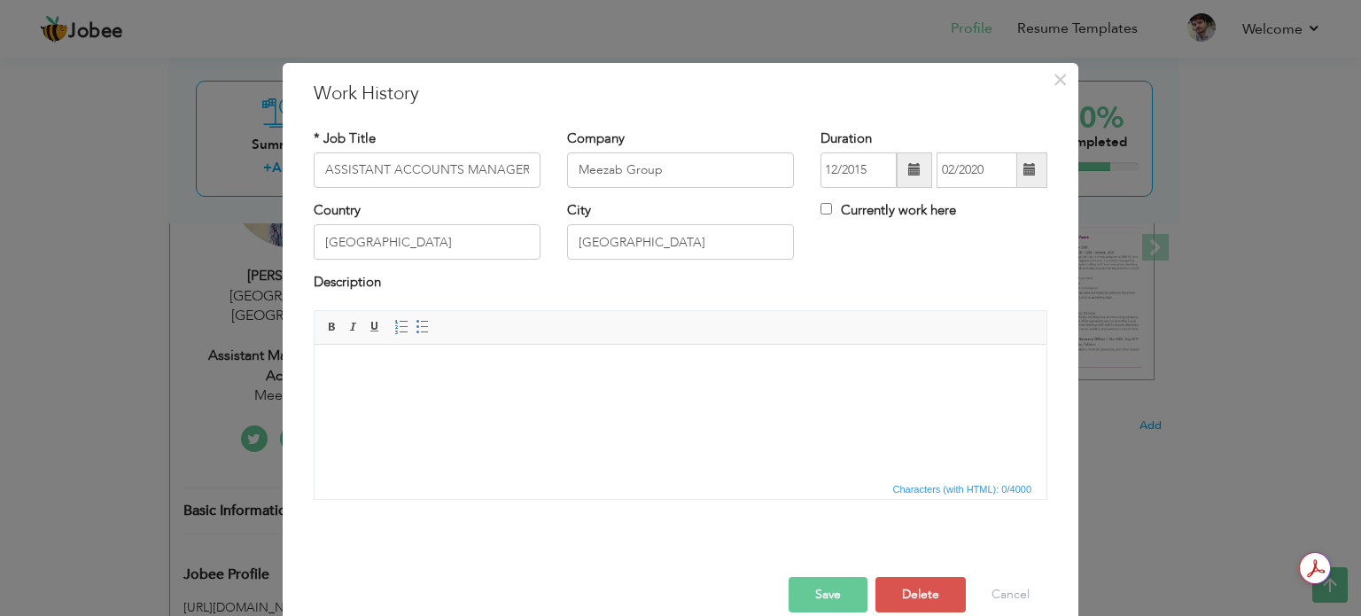
click at [822, 588] on button "Save" at bounding box center [828, 594] width 79 height 35
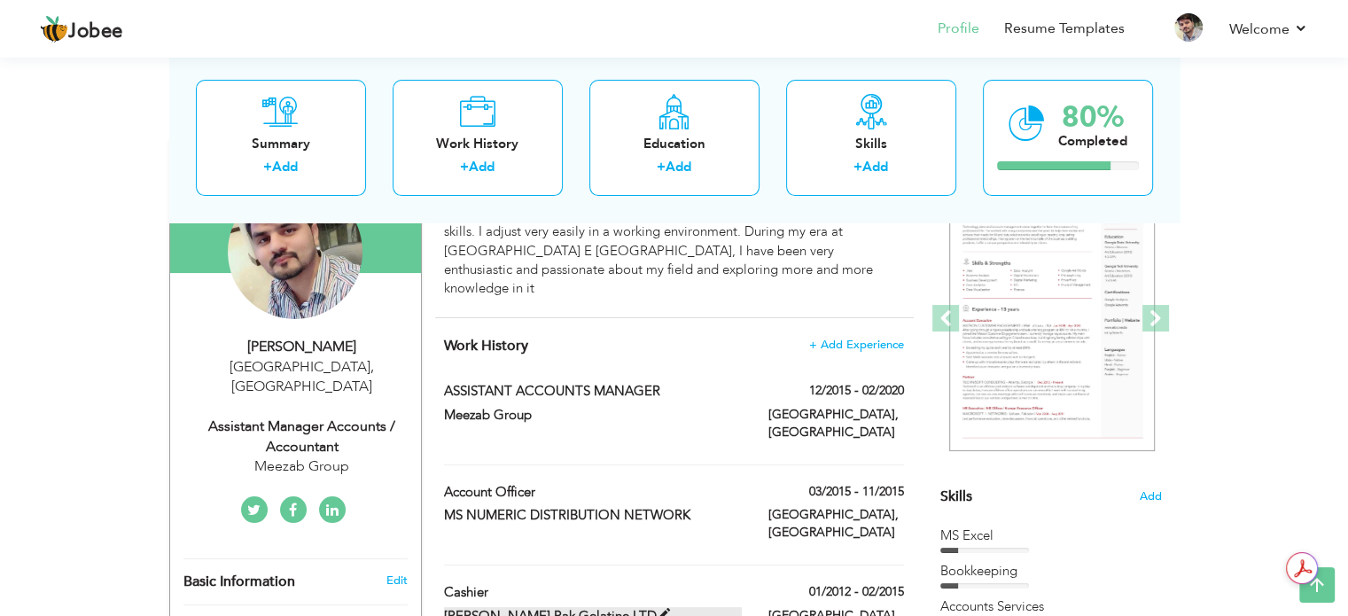
scroll to position [177, 0]
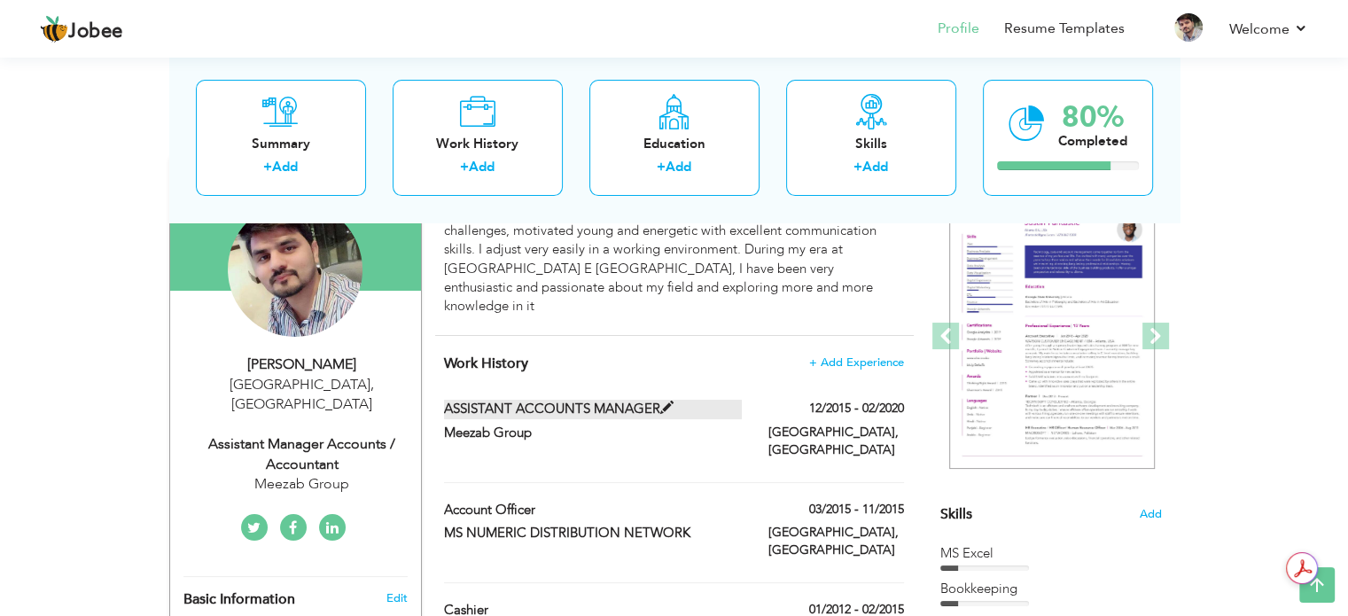
click at [668, 401] on span at bounding box center [666, 407] width 13 height 13
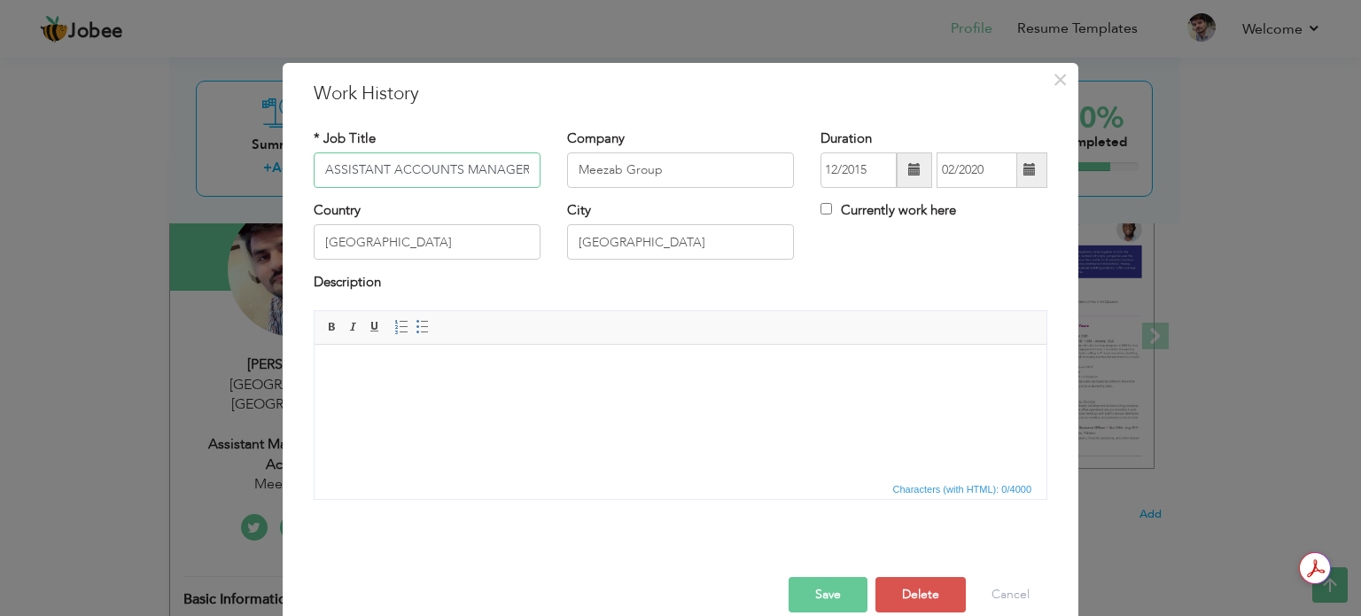
click at [382, 167] on input "ASSISTANT ACCOUNTS MANAGER" at bounding box center [427, 169] width 227 height 35
type input "Assistant Accounts Manager"
click at [824, 596] on button "Save" at bounding box center [828, 594] width 79 height 35
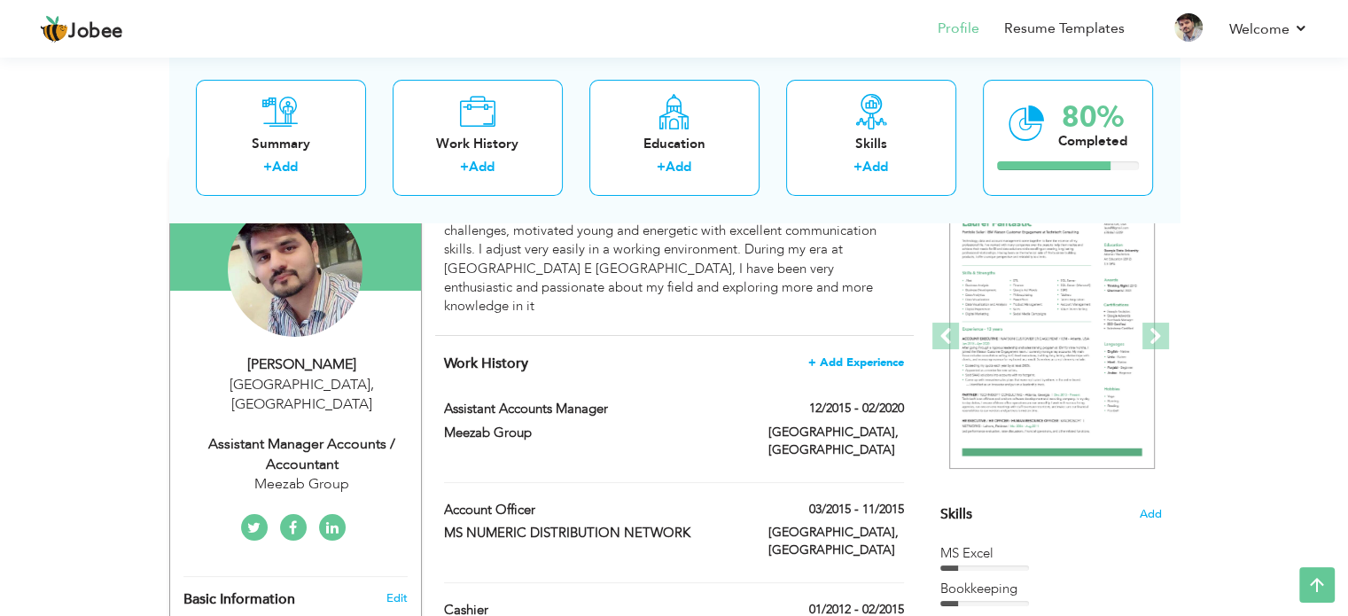
click at [866, 356] on span "+ Add Experience" at bounding box center [856, 362] width 96 height 12
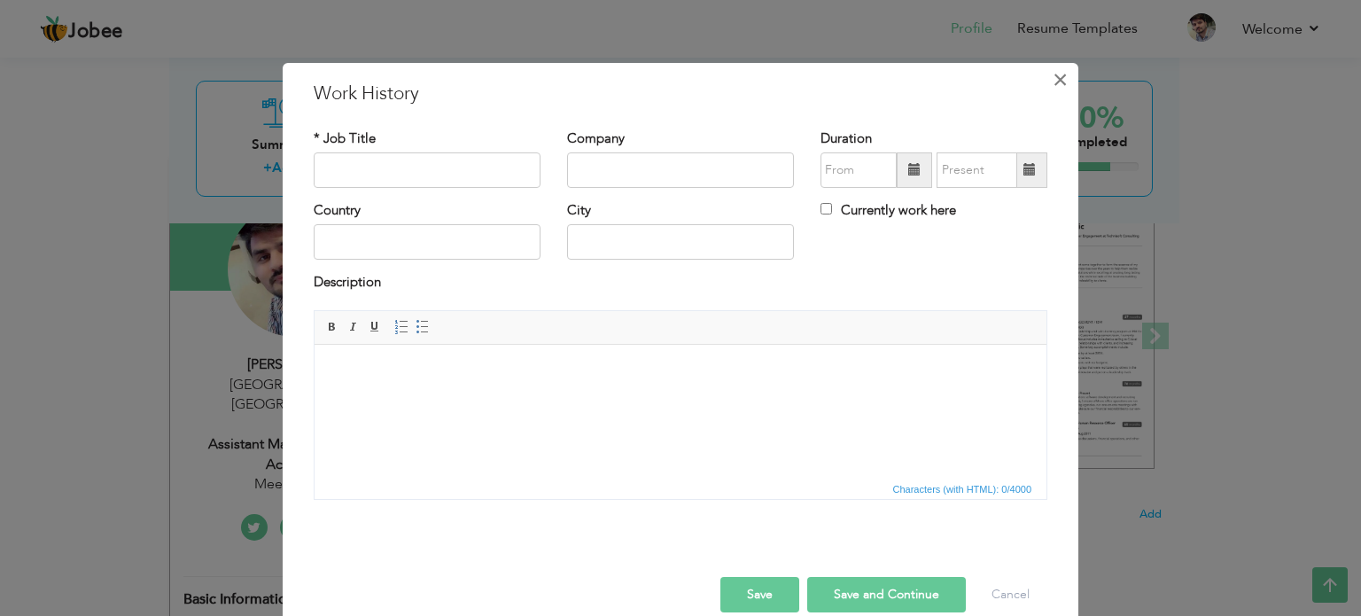
click at [1059, 80] on span "×" at bounding box center [1060, 80] width 15 height 32
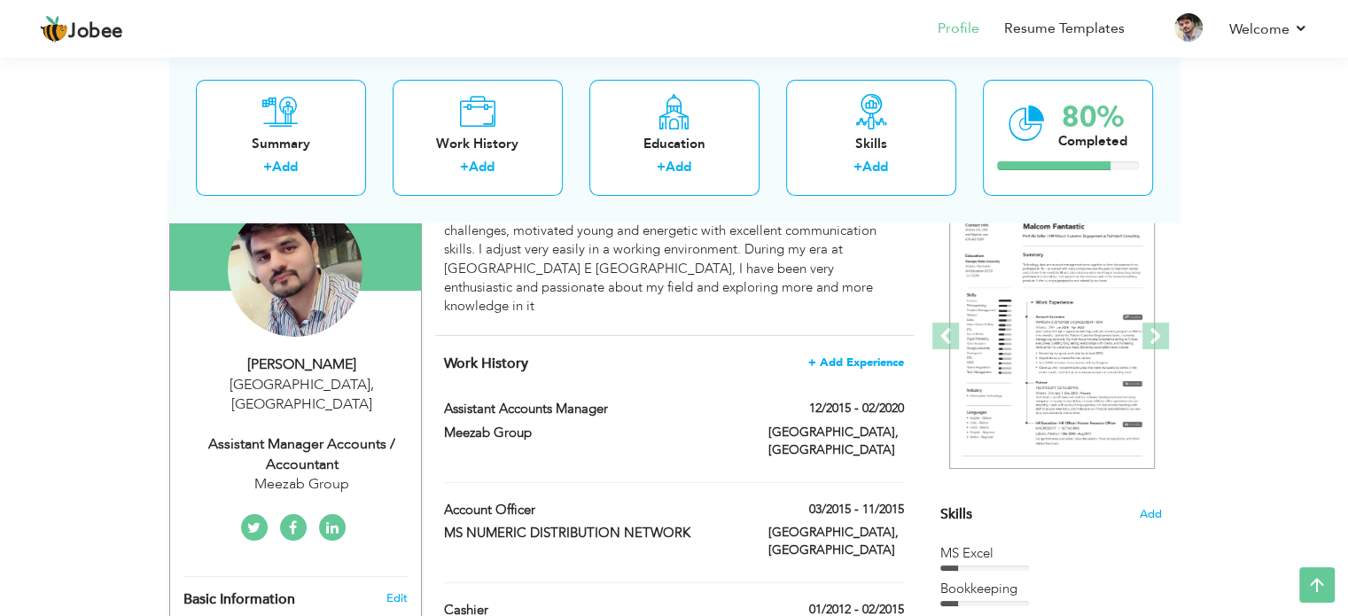
click at [853, 356] on span "+ Add Experience" at bounding box center [856, 362] width 96 height 12
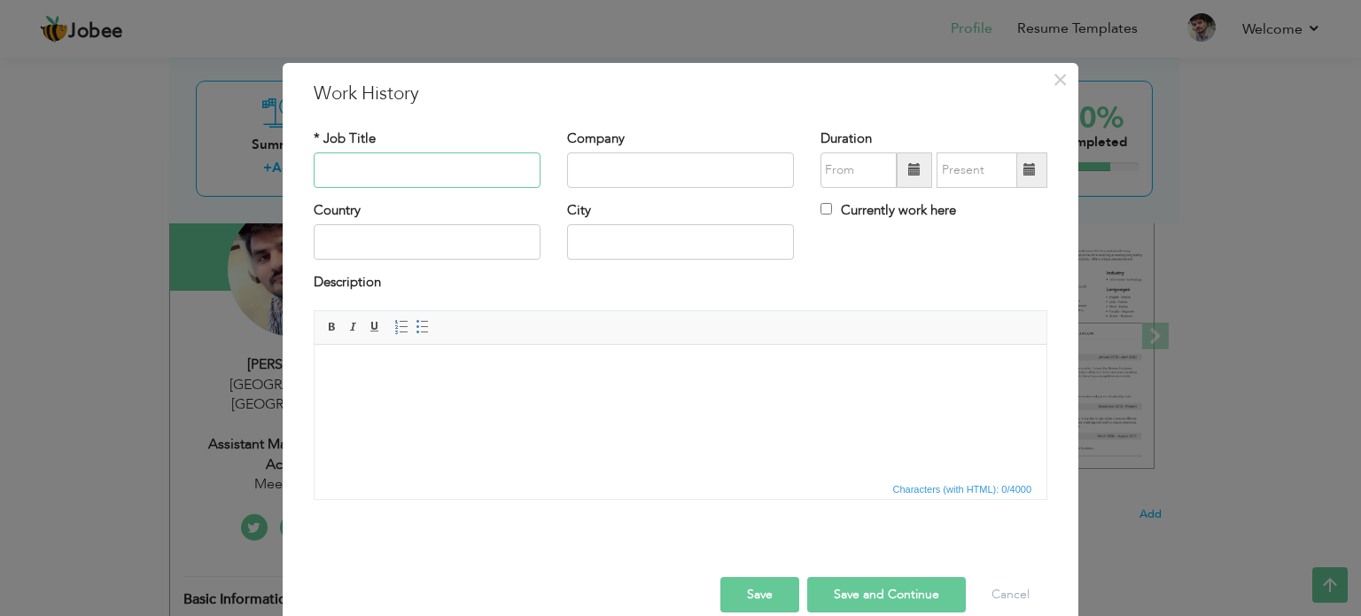
type input "m"
type input "Manager Accounts & Operation"
type input "Fly Must Dot Com"
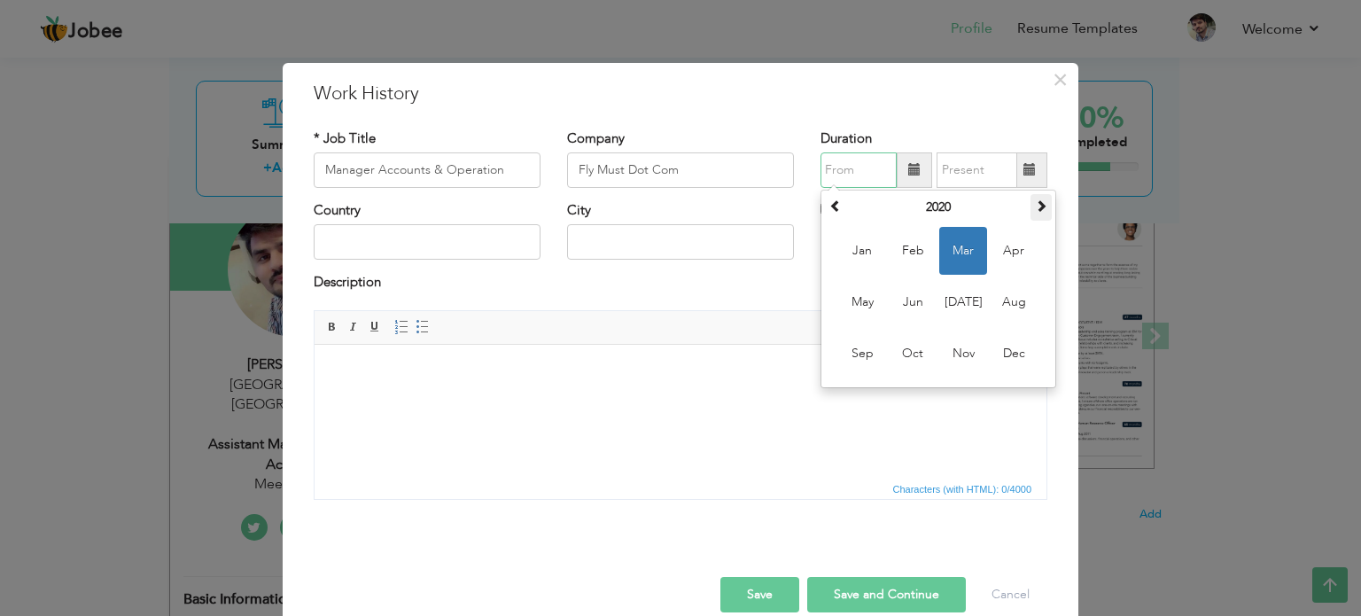
click at [1035, 212] on span at bounding box center [1041, 205] width 12 height 12
click at [860, 362] on span "Sep" at bounding box center [862, 354] width 48 height 48
type input "09/2022"
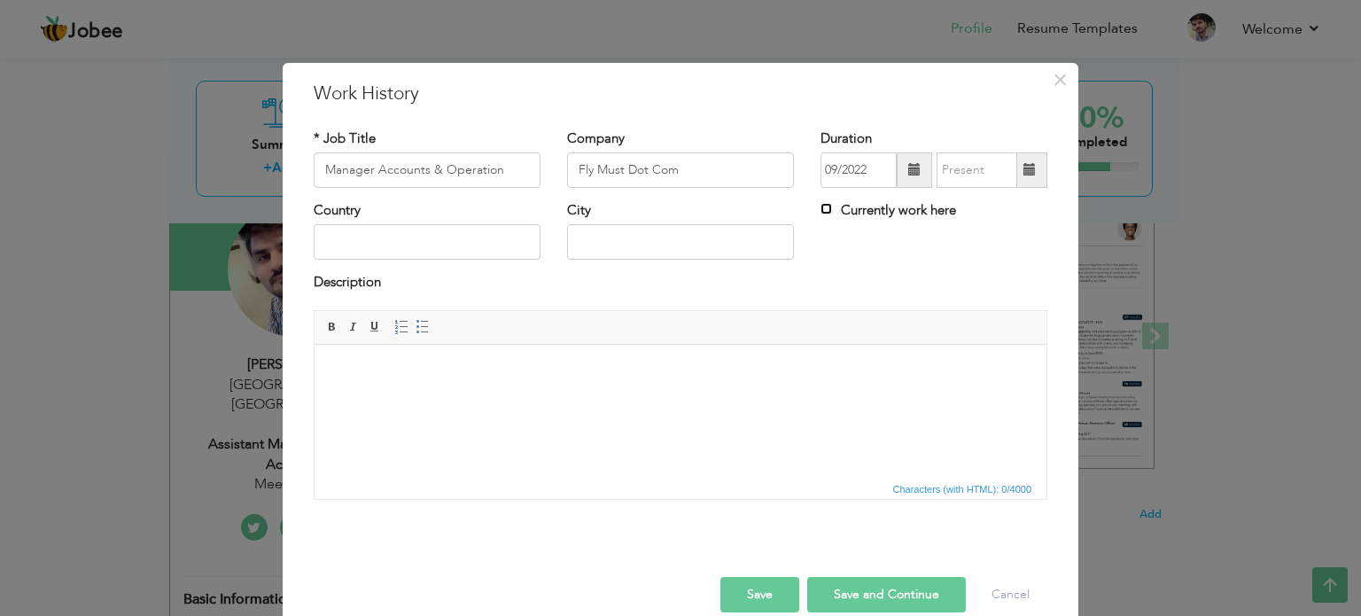
click at [821, 212] on input "Currently work here" at bounding box center [827, 209] width 12 height 12
checkbox input "true"
click at [370, 249] on input "text" at bounding box center [427, 241] width 227 height 35
type input "p"
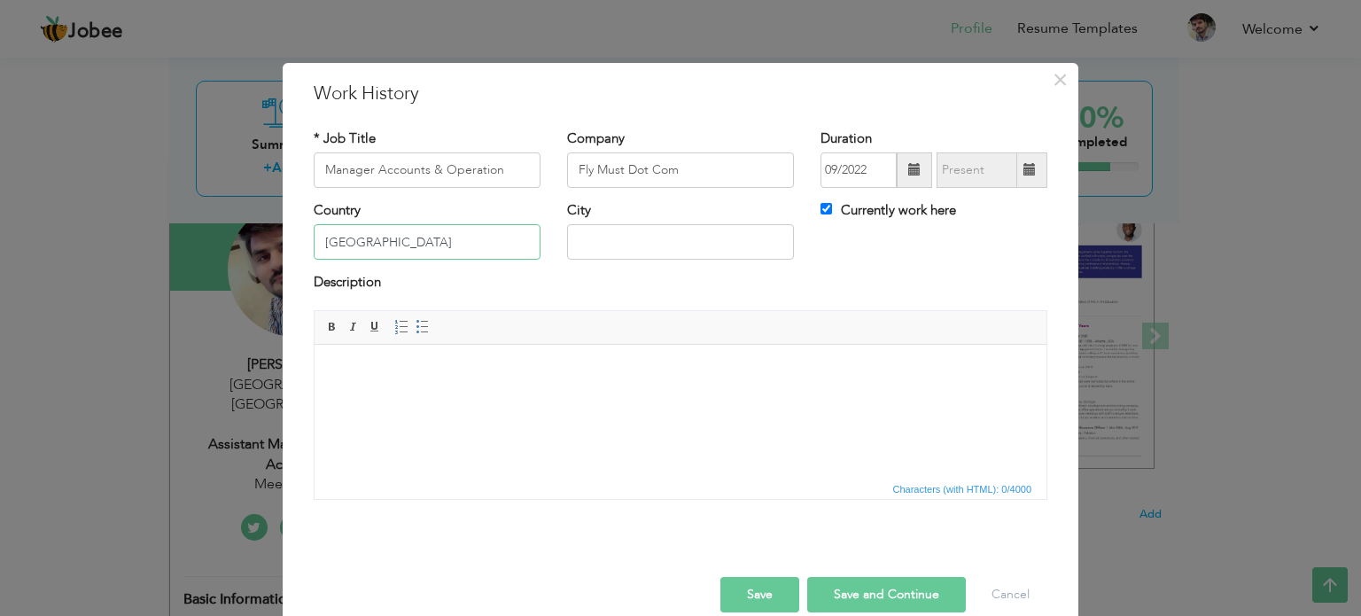
type input "[GEOGRAPHIC_DATA]"
type input "l"
type input "[GEOGRAPHIC_DATA]"
click at [741, 580] on button "Save" at bounding box center [760, 594] width 79 height 35
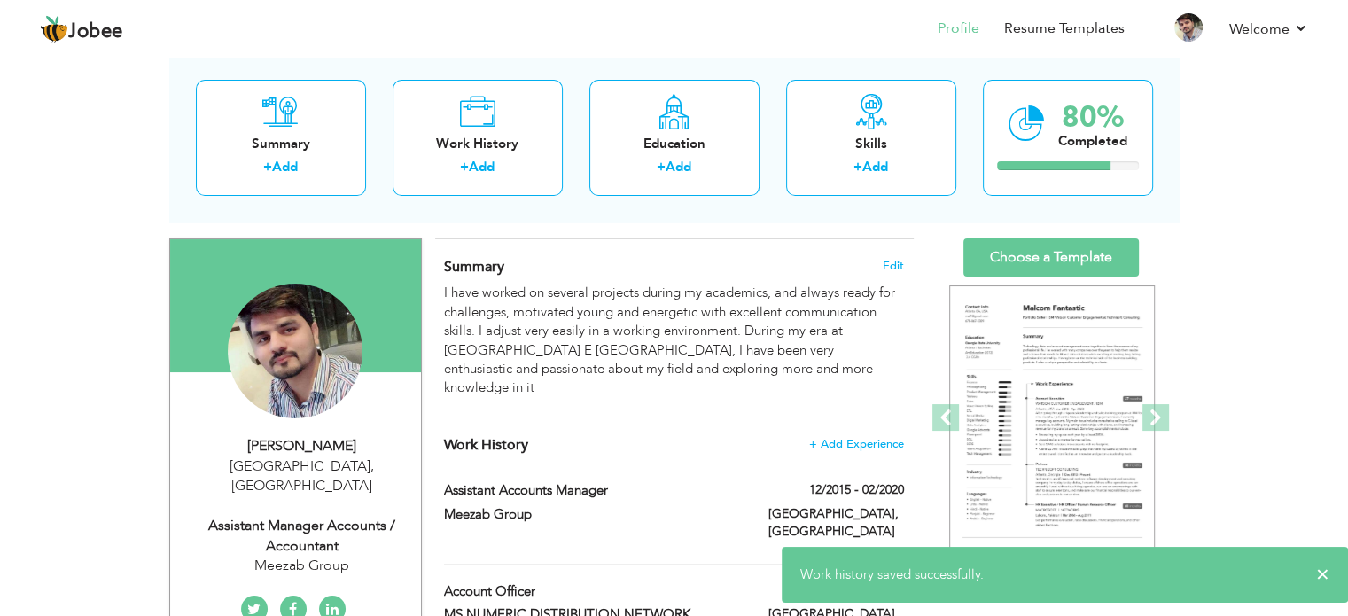
scroll to position [89, 0]
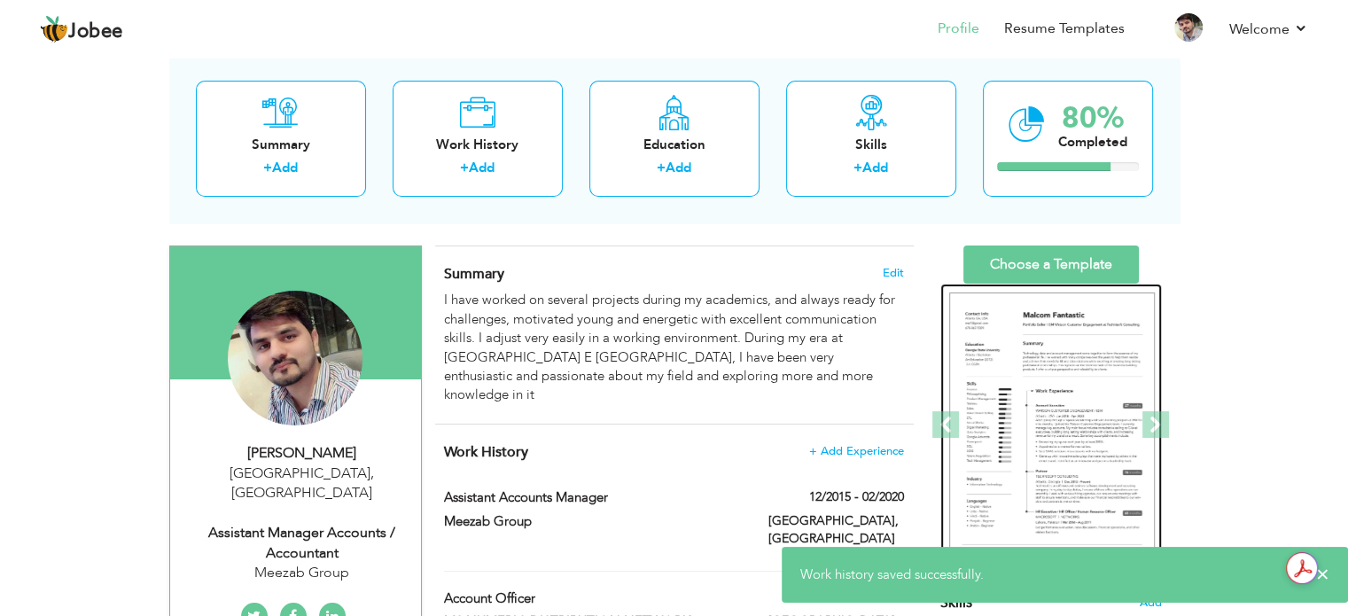
click at [1101, 417] on img at bounding box center [1052, 425] width 206 height 266
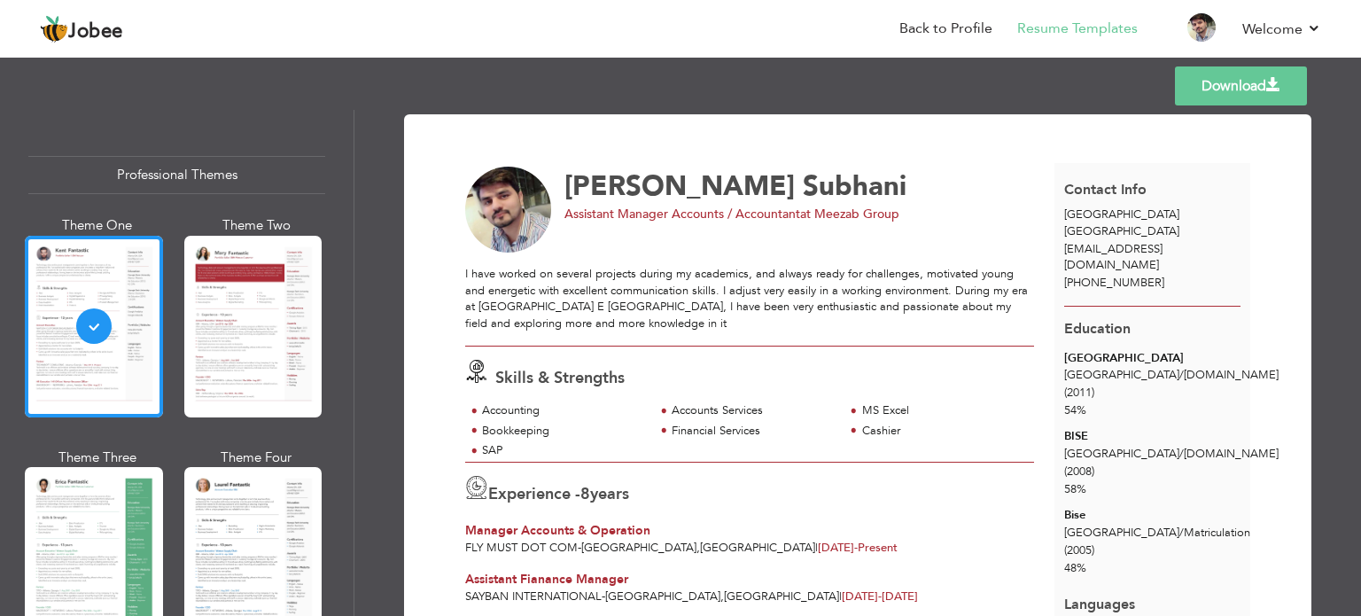
click at [121, 98] on div "Templates Download" at bounding box center [680, 86] width 1361 height 57
click at [951, 32] on link "Back to Profile" at bounding box center [946, 29] width 93 height 20
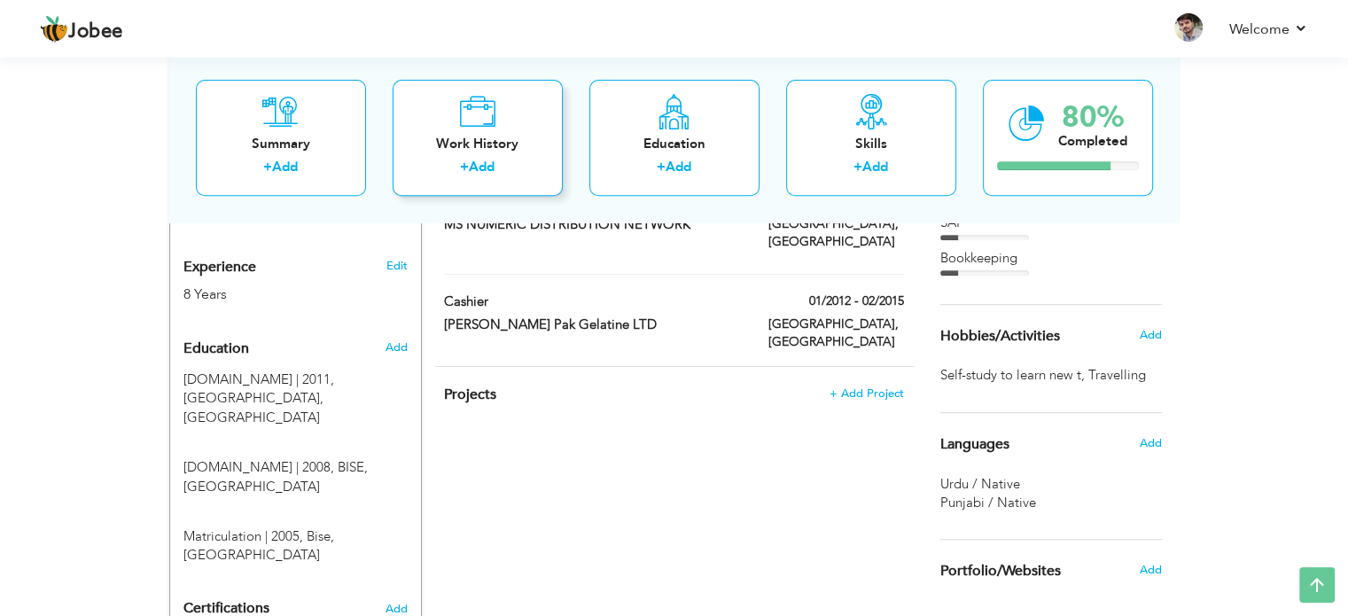
scroll to position [532, 0]
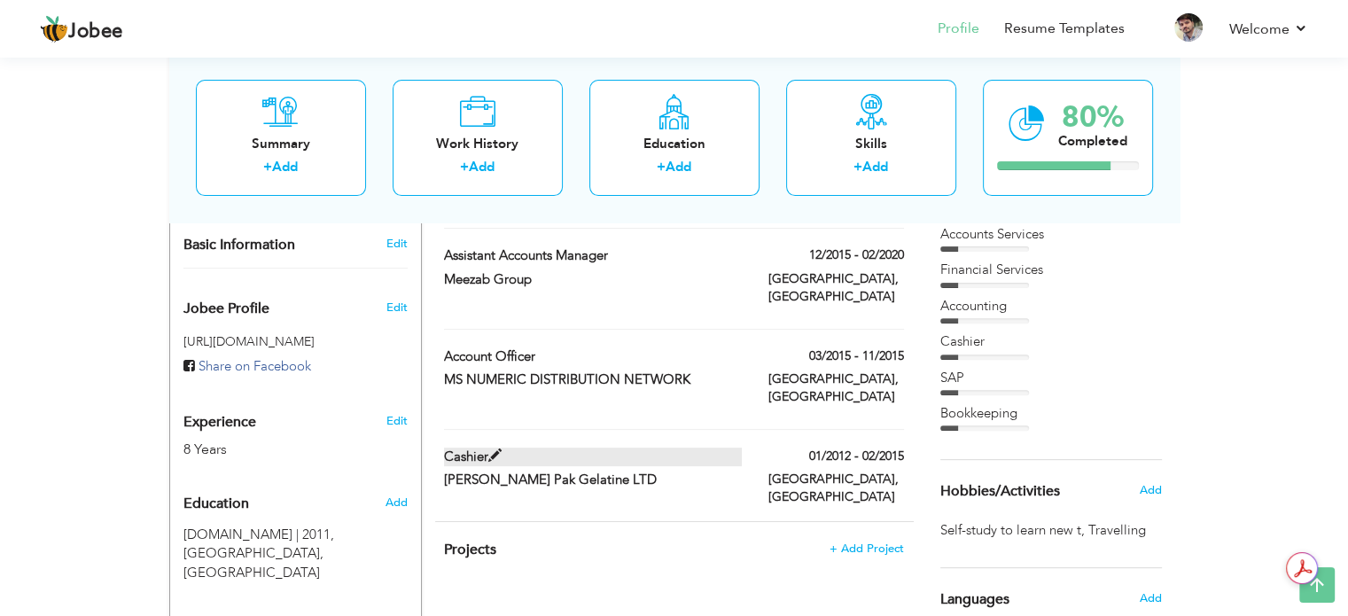
click at [494, 449] on span at bounding box center [494, 455] width 13 height 13
type input "Cashier"
type input "[PERSON_NAME] Pak Gelatine LTD"
type input "01/2012"
type input "02/2015"
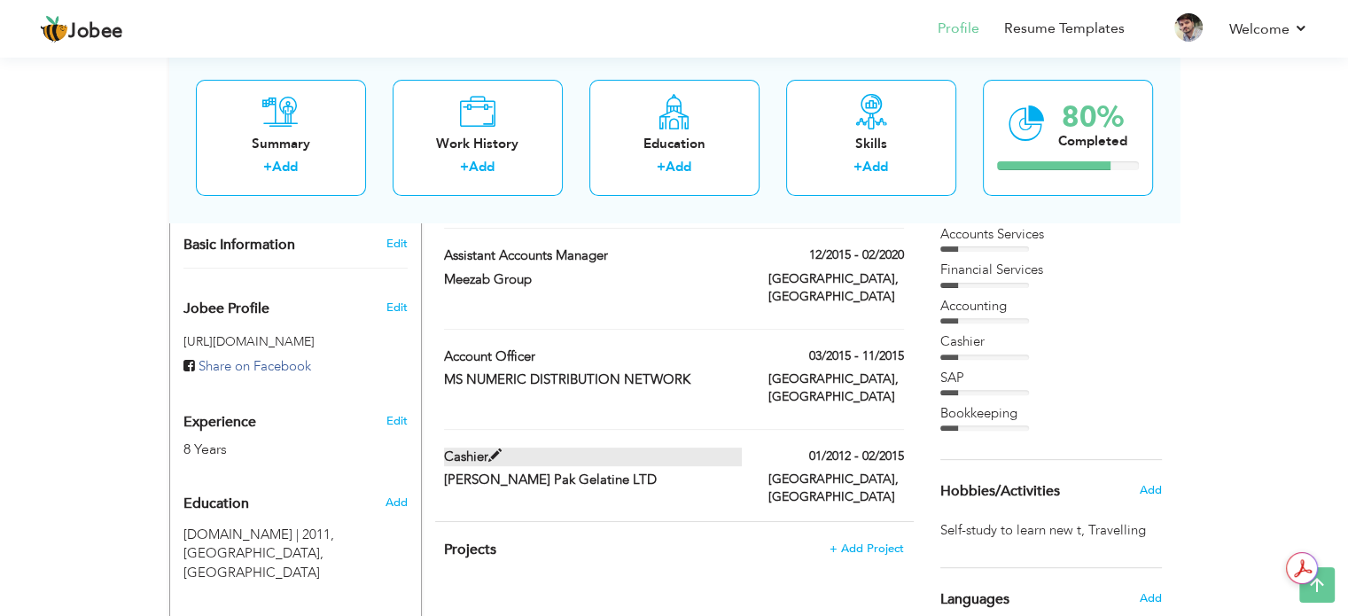
type input "[GEOGRAPHIC_DATA]"
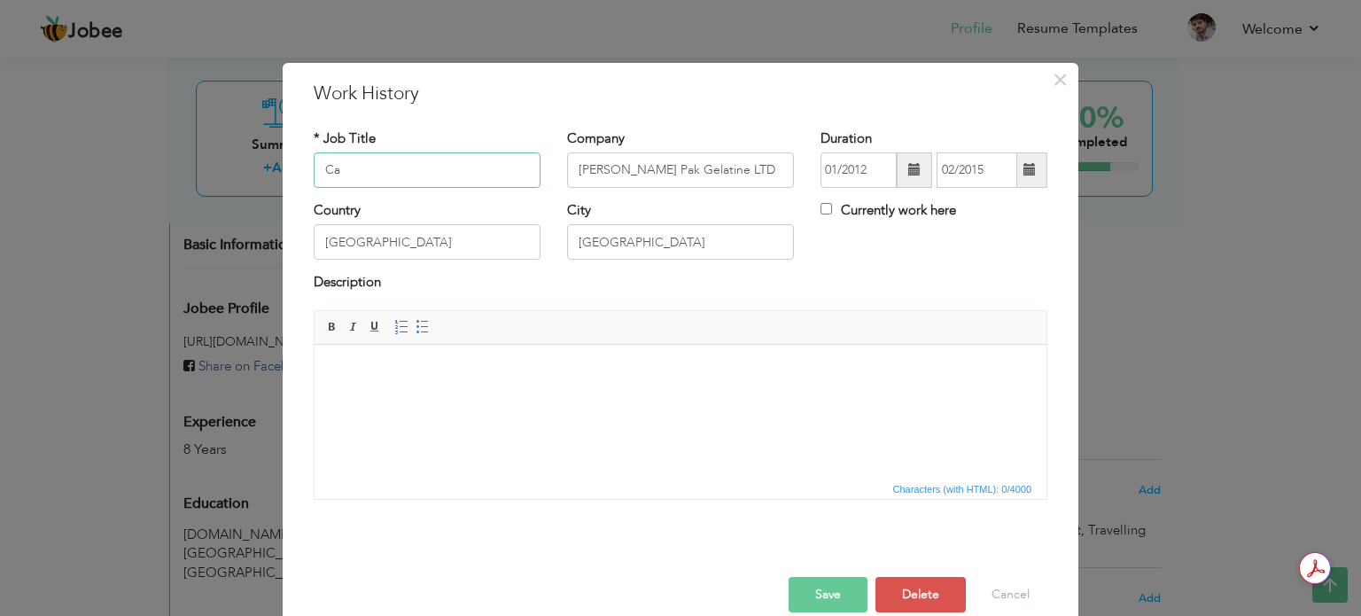
type input "C"
type input "Asst Account Officer"
click at [827, 590] on button "Save" at bounding box center [828, 594] width 79 height 35
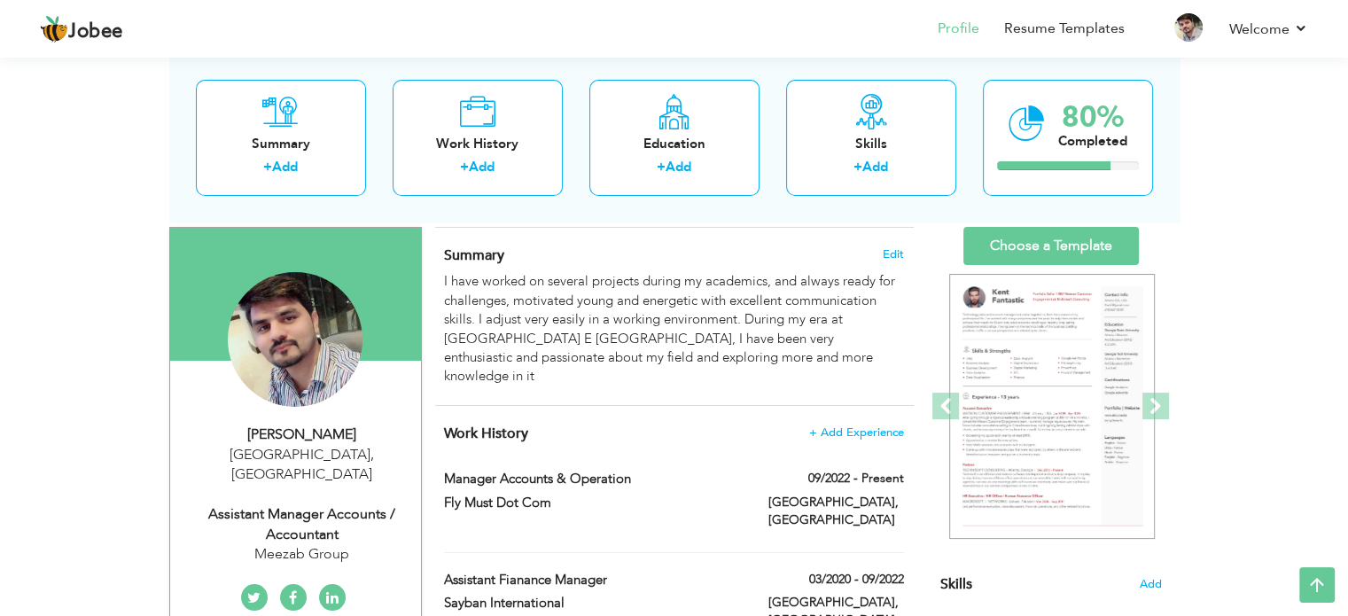
scroll to position [89, 0]
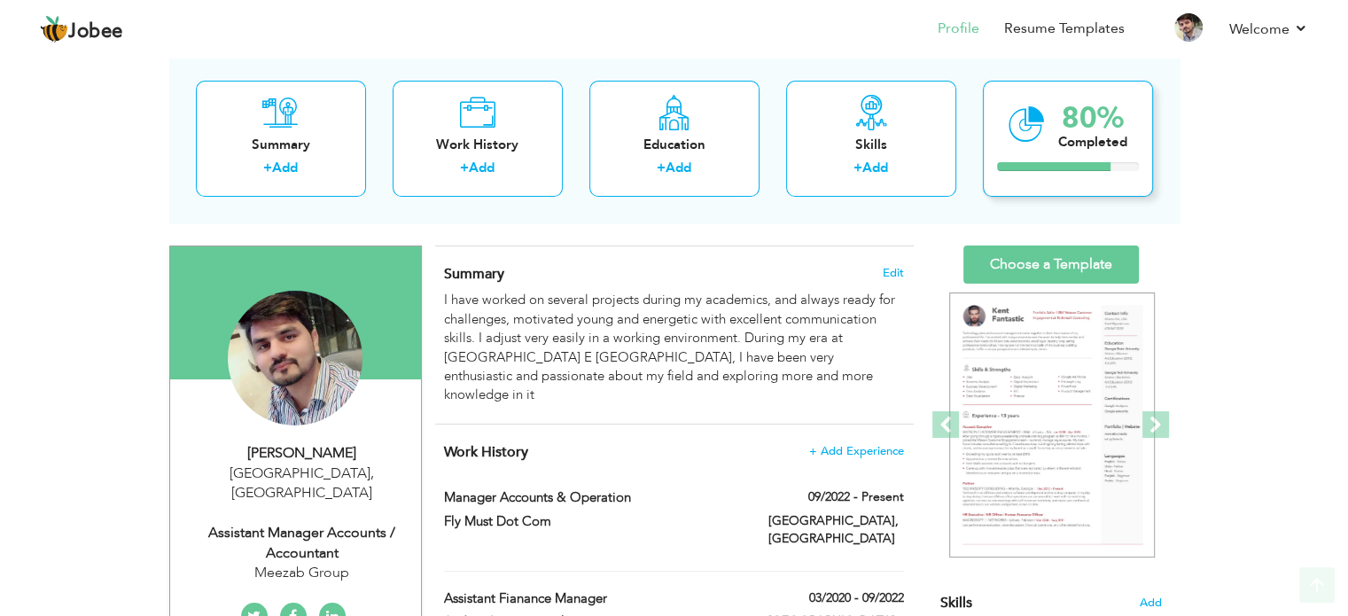
click at [1084, 161] on div "80% Completed" at bounding box center [1068, 139] width 170 height 116
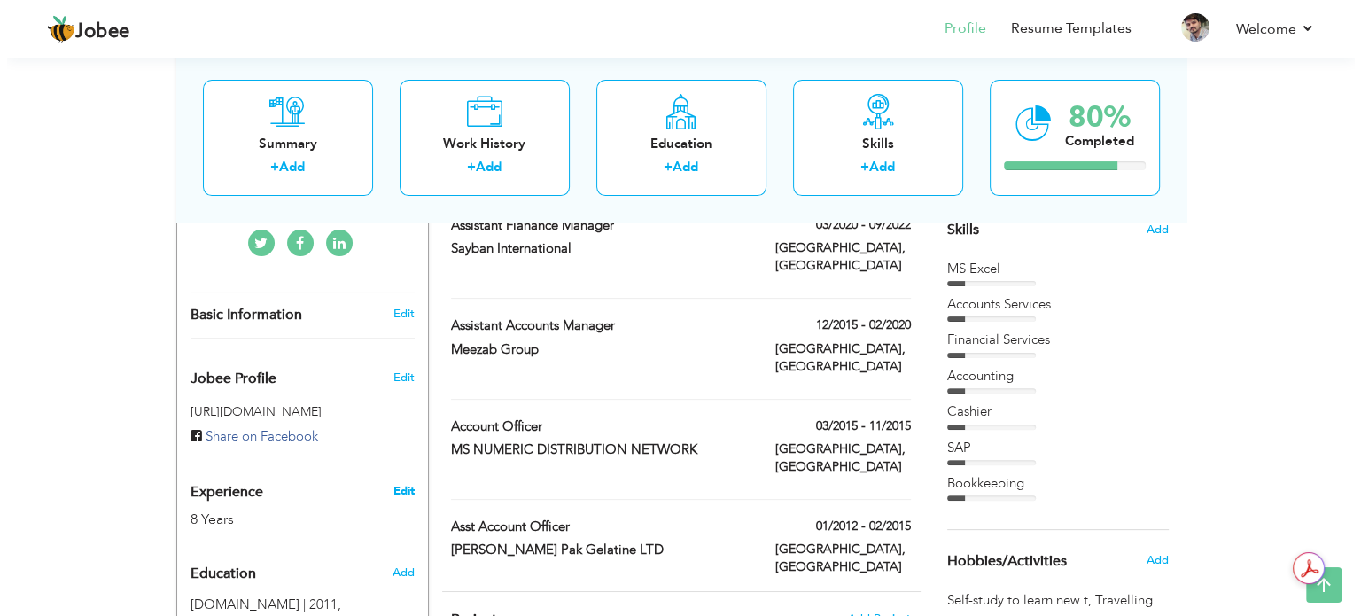
scroll to position [532, 0]
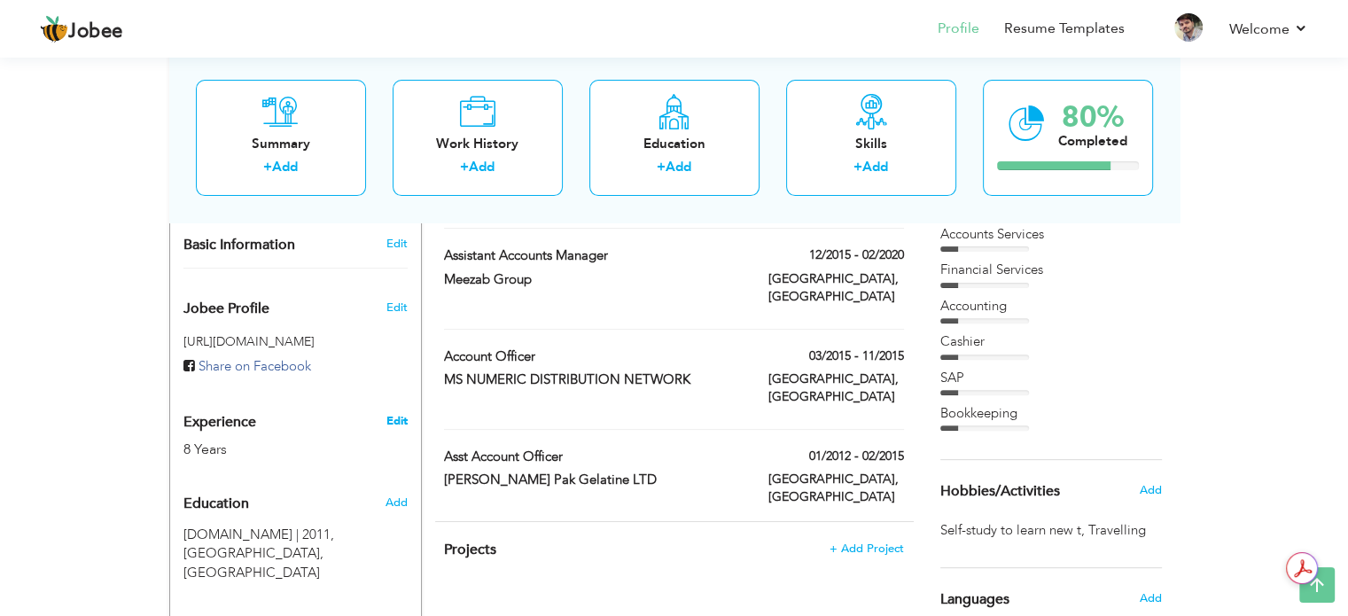
click at [399, 413] on link "Edit" at bounding box center [396, 421] width 21 height 16
type input "Rashid"
type input "Subhani"
type input "+923244011606"
select select "number:166"
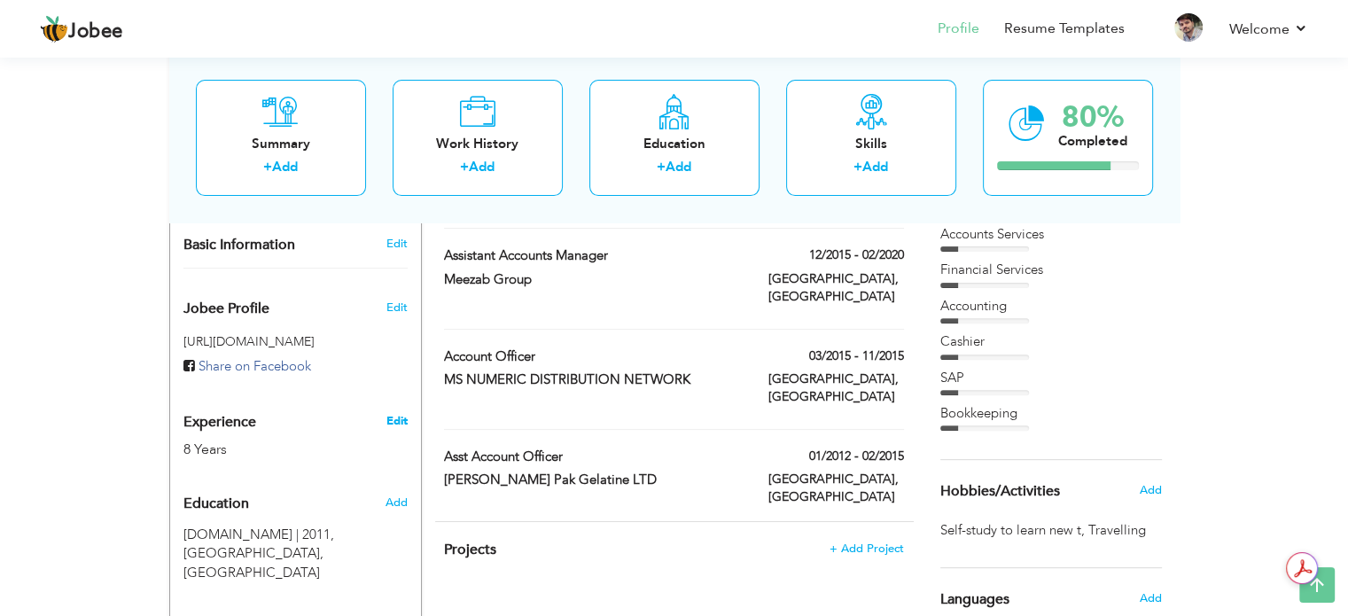
type input "[GEOGRAPHIC_DATA]"
select select "number:10"
type input "Meezab Group"
type input "Assistant Manager Accounts / Accountant"
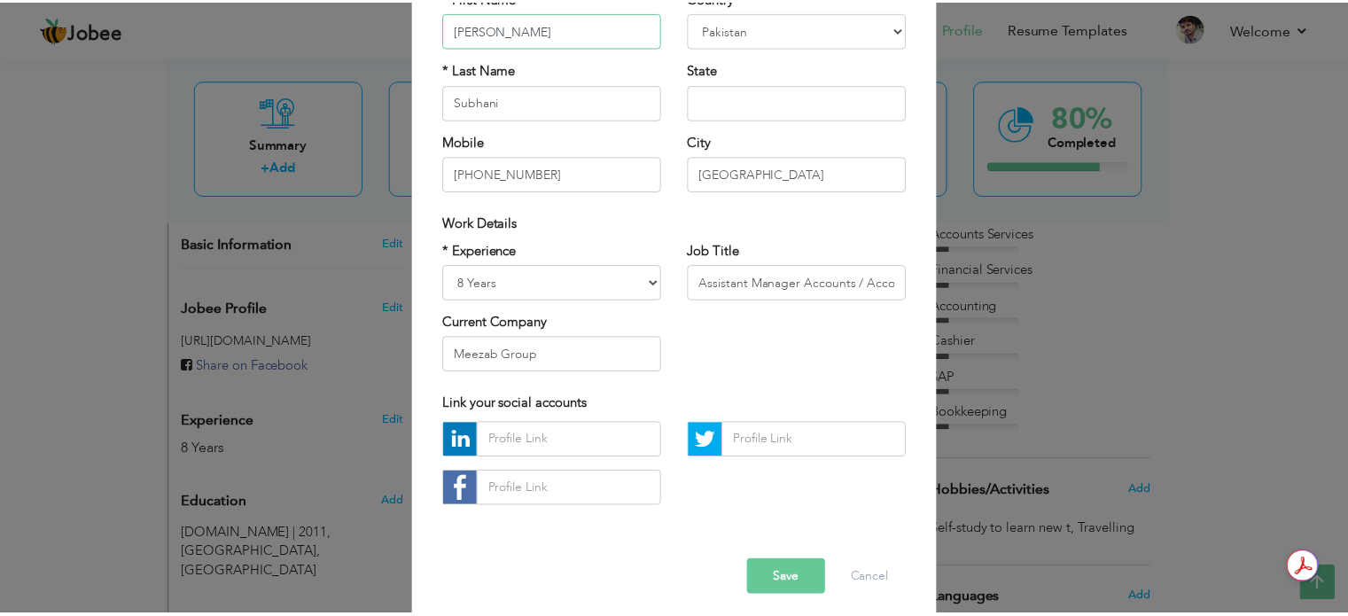
scroll to position [0, 0]
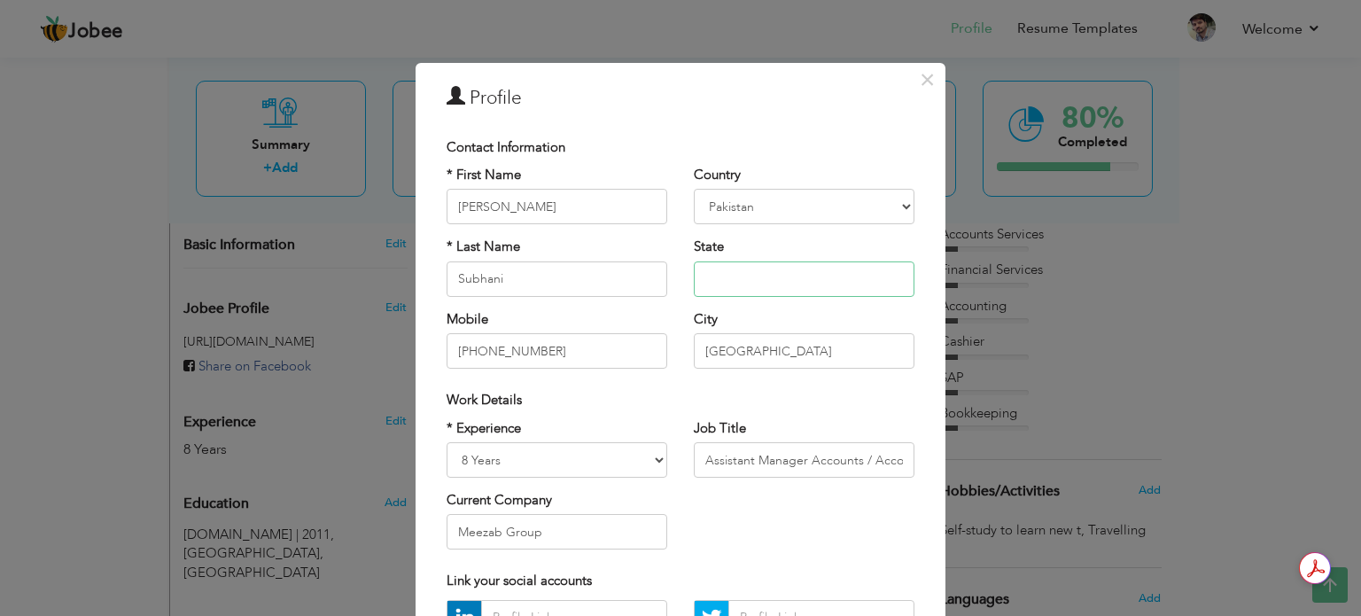
click at [736, 277] on input "text" at bounding box center [804, 278] width 221 height 35
type input "Punjab"
click at [921, 84] on span "×" at bounding box center [927, 80] width 15 height 32
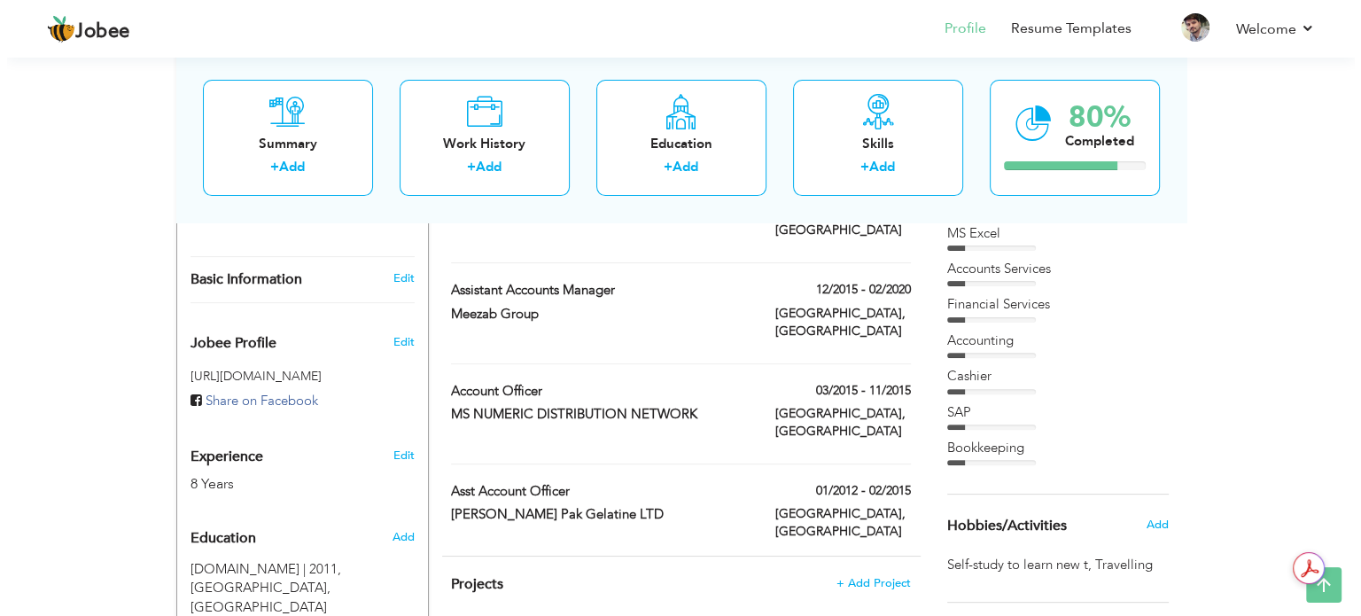
scroll to position [532, 0]
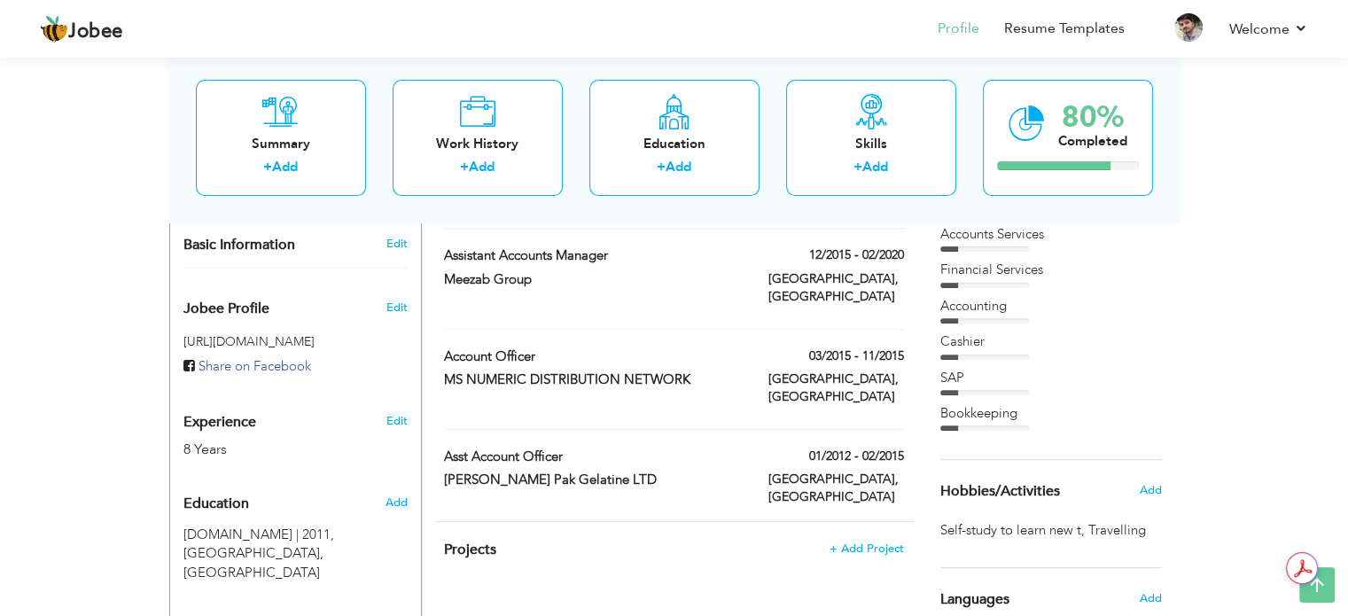
click at [409, 404] on div "Edit" at bounding box center [399, 416] width 42 height 43
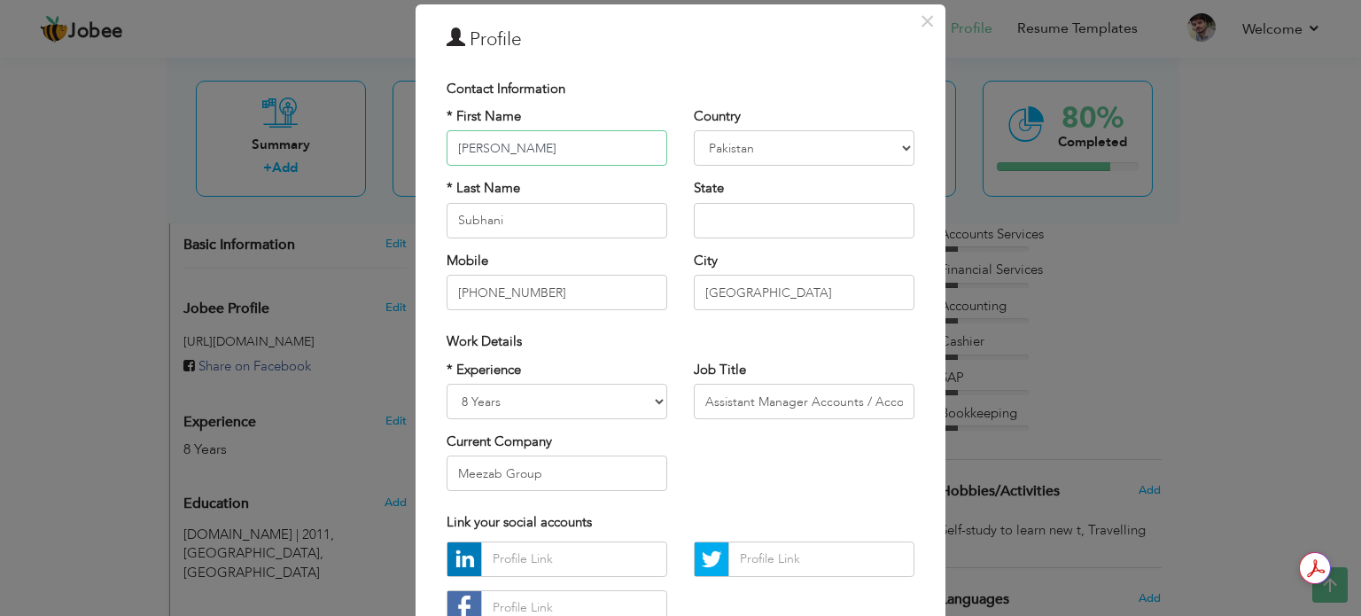
scroll to position [89, 0]
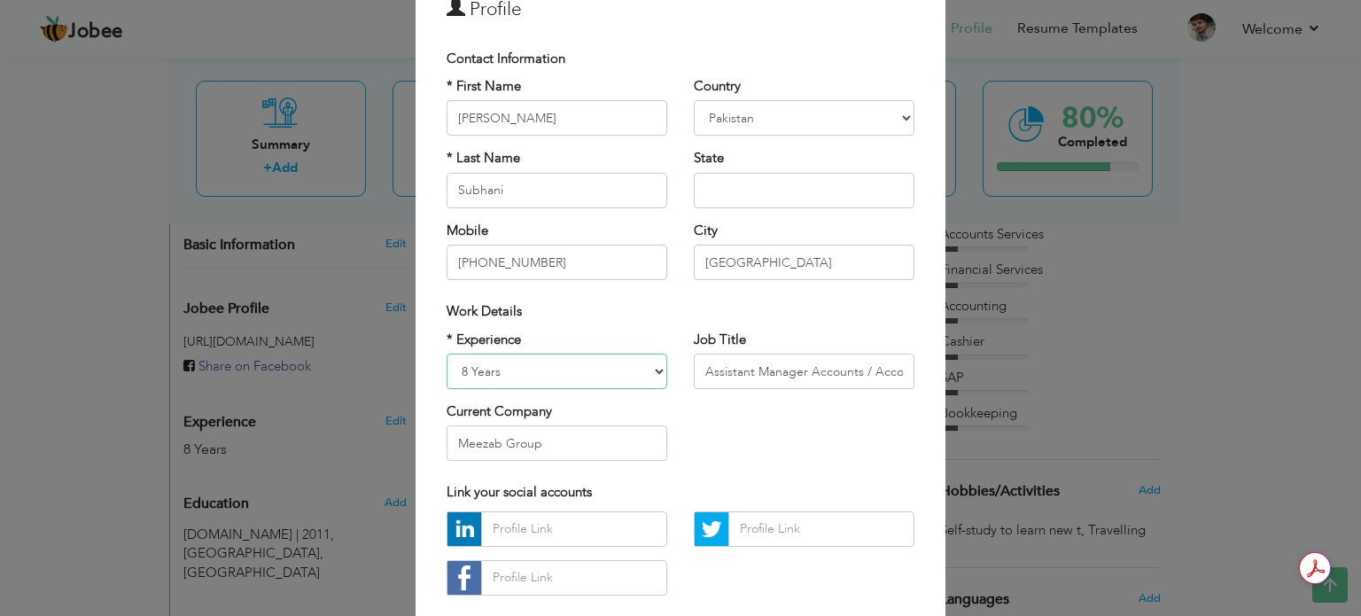
click at [639, 370] on select "Entry Level Less than 1 Year 1 Year 2 Years 3 Years 4 Years 5 Years 6 Years 7 Y…" at bounding box center [557, 371] width 221 height 35
select select "number:16"
click at [447, 354] on select "Entry Level Less than 1 Year 1 Year 2 Years 3 Years 4 Years 5 Years 6 Years 7 Y…" at bounding box center [557, 371] width 221 height 35
click at [780, 371] on input "Assistant Manager Accounts / Accountant" at bounding box center [804, 371] width 221 height 35
drag, startPoint x: 750, startPoint y: 370, endPoint x: 622, endPoint y: 367, distance: 127.7
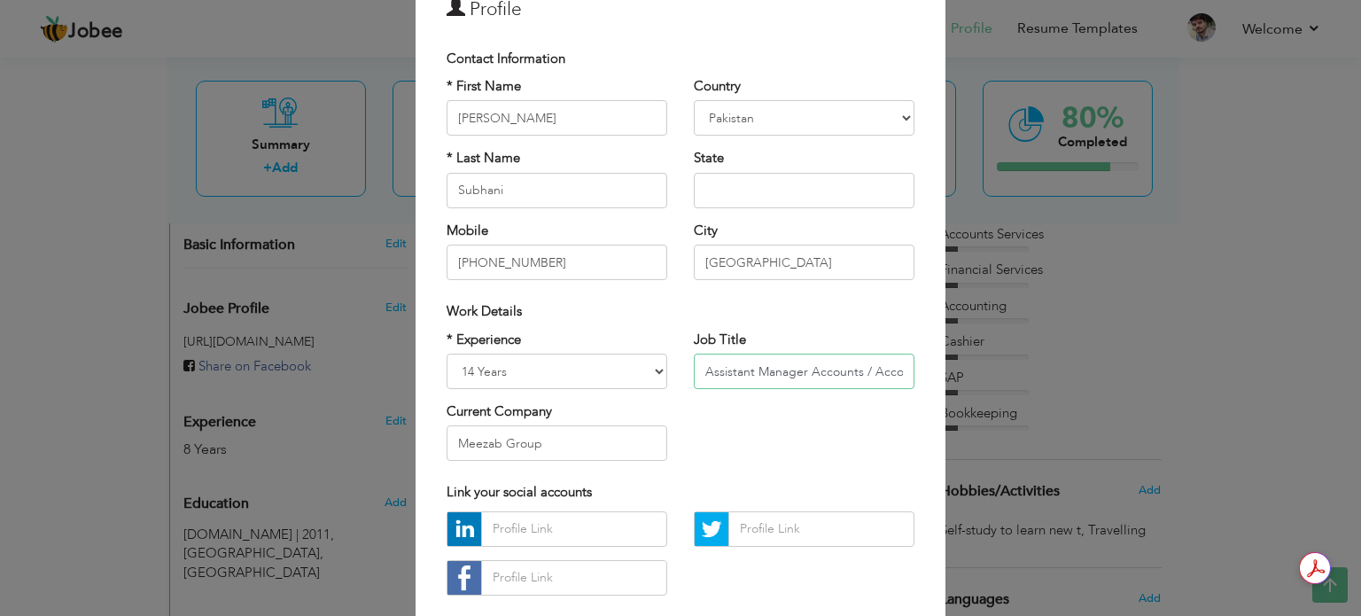
click at [622, 367] on div "* Experience Entry Level Less than 1 Year 1 Year 2 Years 3 Years 4 Years 5 Year…" at bounding box center [680, 403] width 495 height 144
click at [810, 368] on input "Manager Accounts / Accountant" at bounding box center [804, 371] width 221 height 35
type input "Manager Accounts & Operation"
drag, startPoint x: 604, startPoint y: 447, endPoint x: 298, endPoint y: 391, distance: 310.8
click at [298, 391] on div "× Profile Contact Information * First Name Rashid * Last Name Subhani" at bounding box center [680, 308] width 1361 height 616
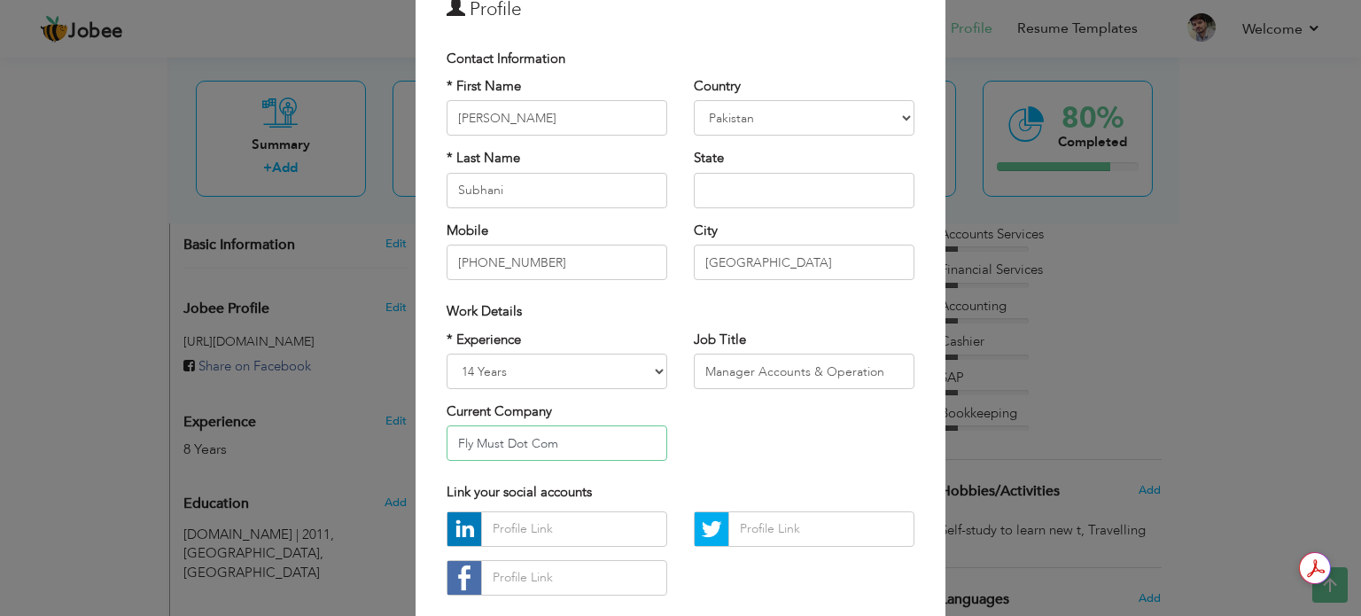
type input "Fly Must Dot Com"
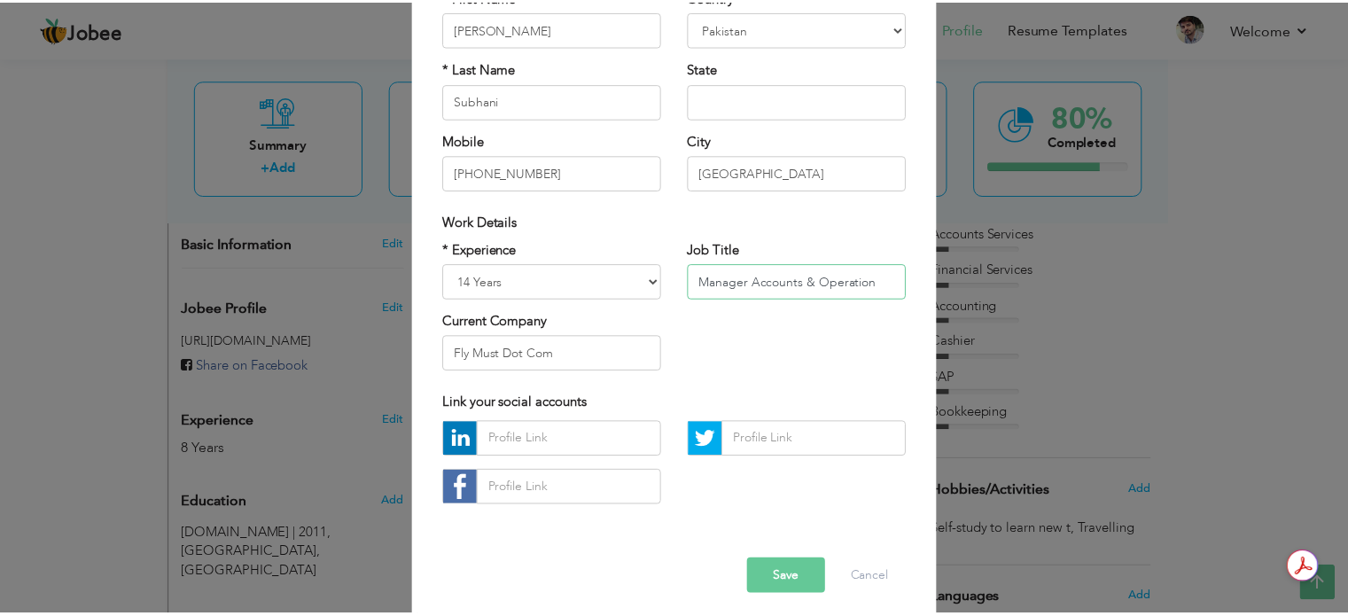
scroll to position [188, 0]
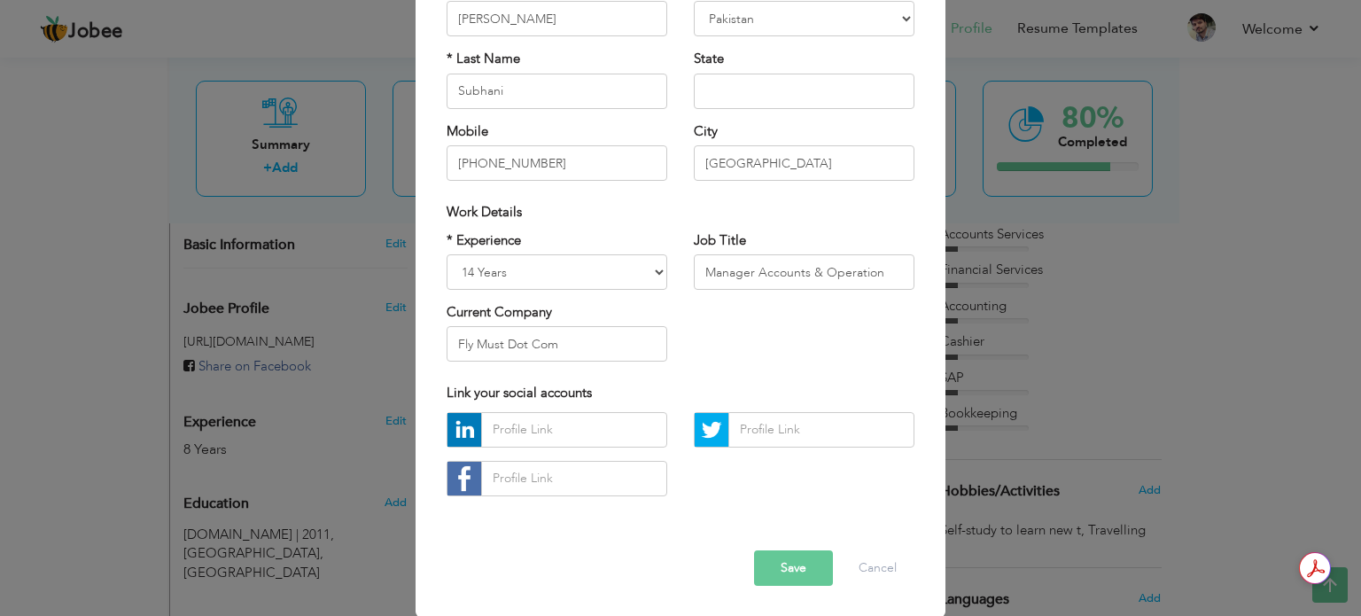
click at [791, 562] on button "Save" at bounding box center [793, 567] width 79 height 35
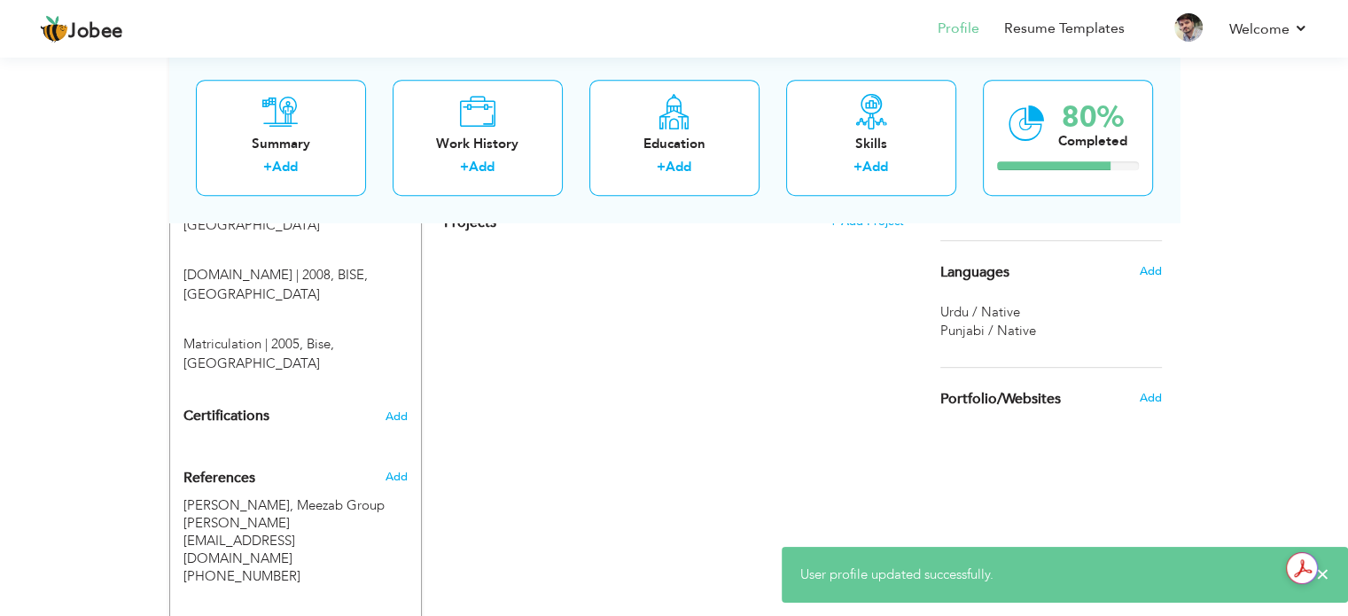
scroll to position [879, 0]
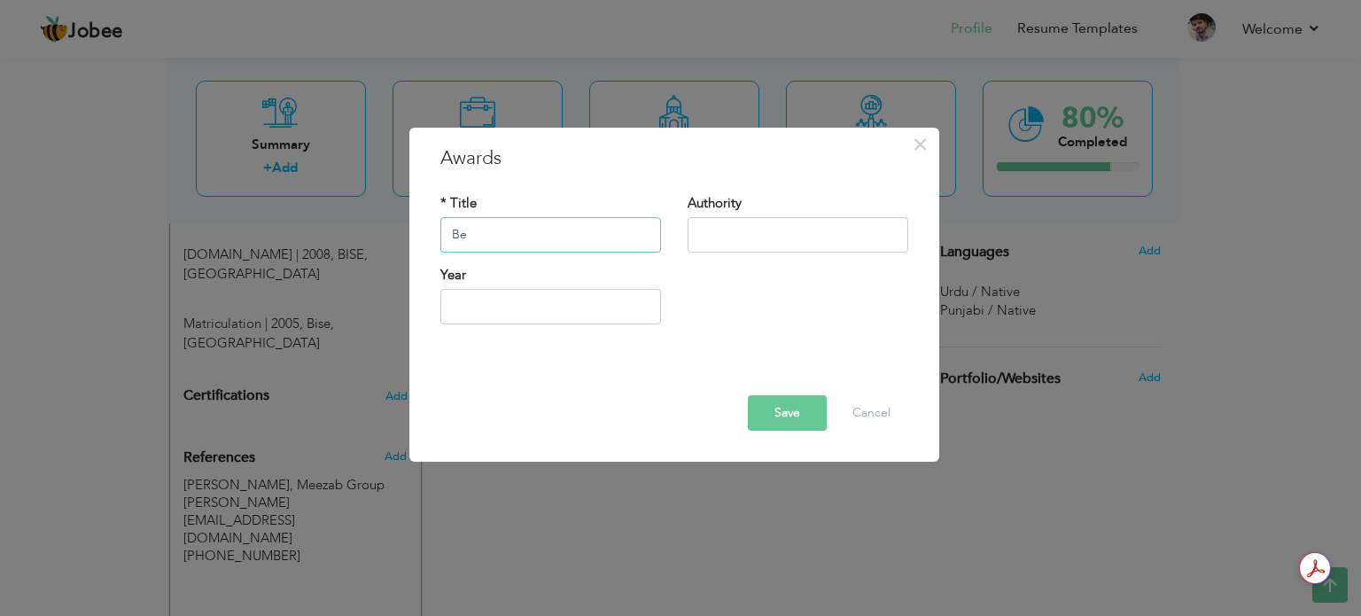
type input "B"
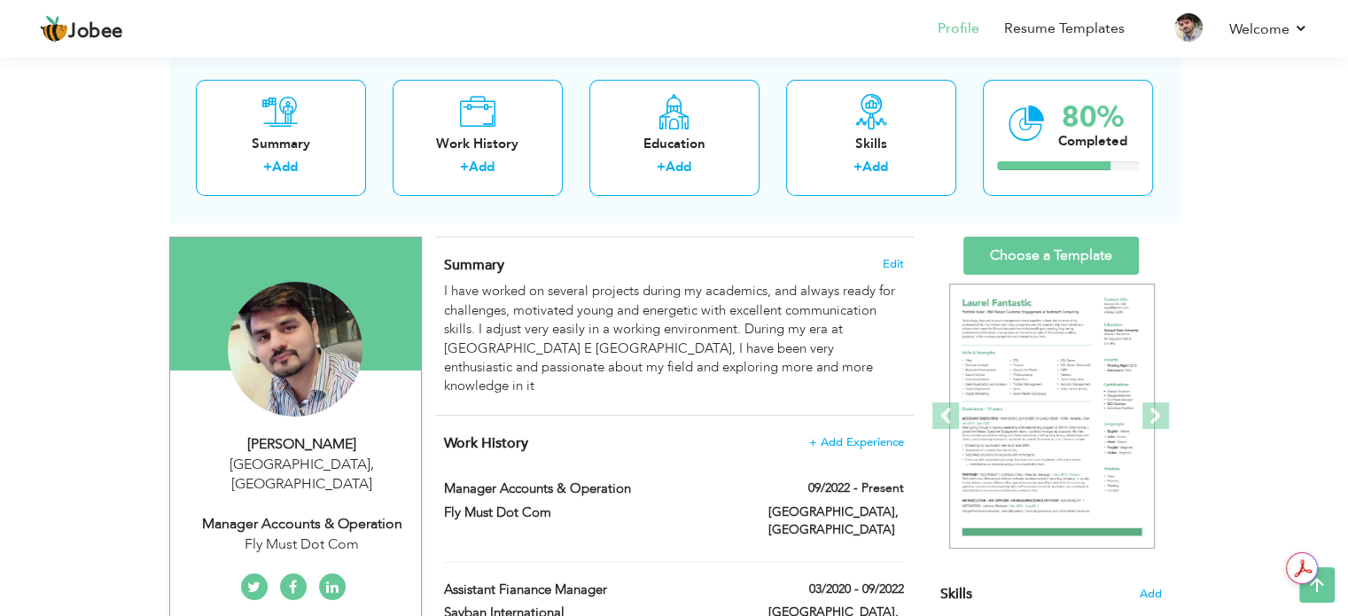
scroll to position [0, 0]
